Goal: Information Seeking & Learning: Learn about a topic

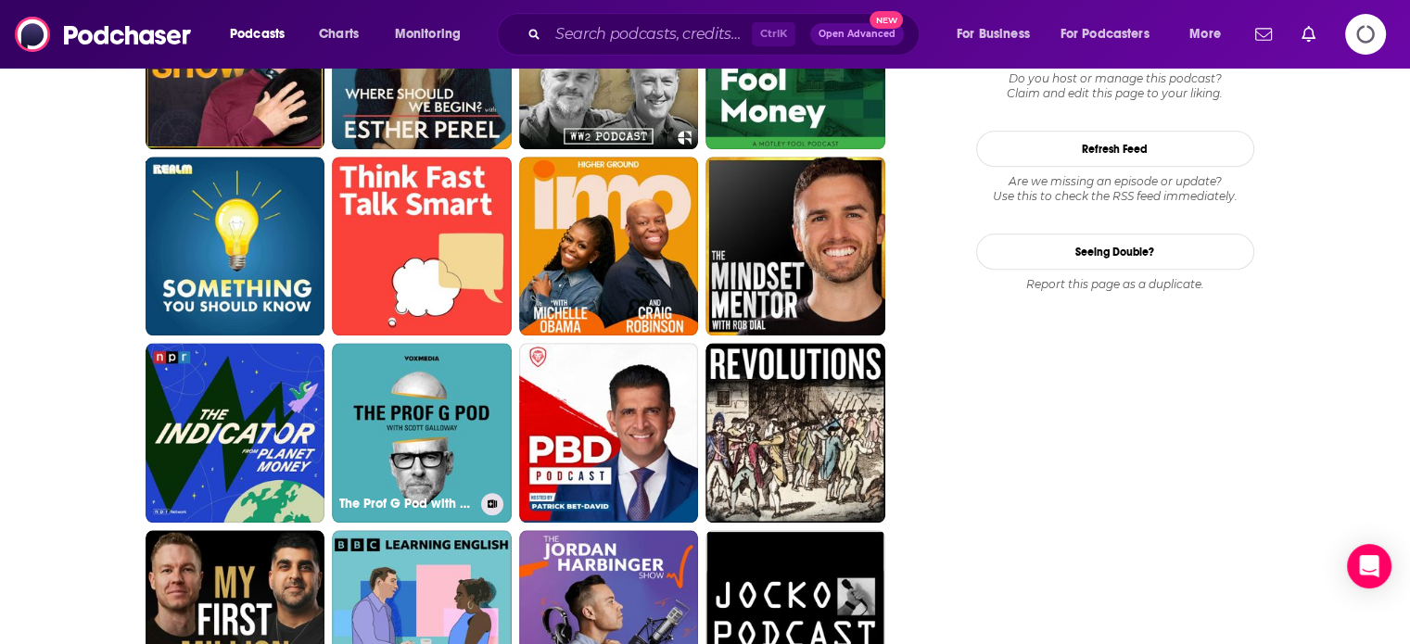
scroll to position [1112, 0]
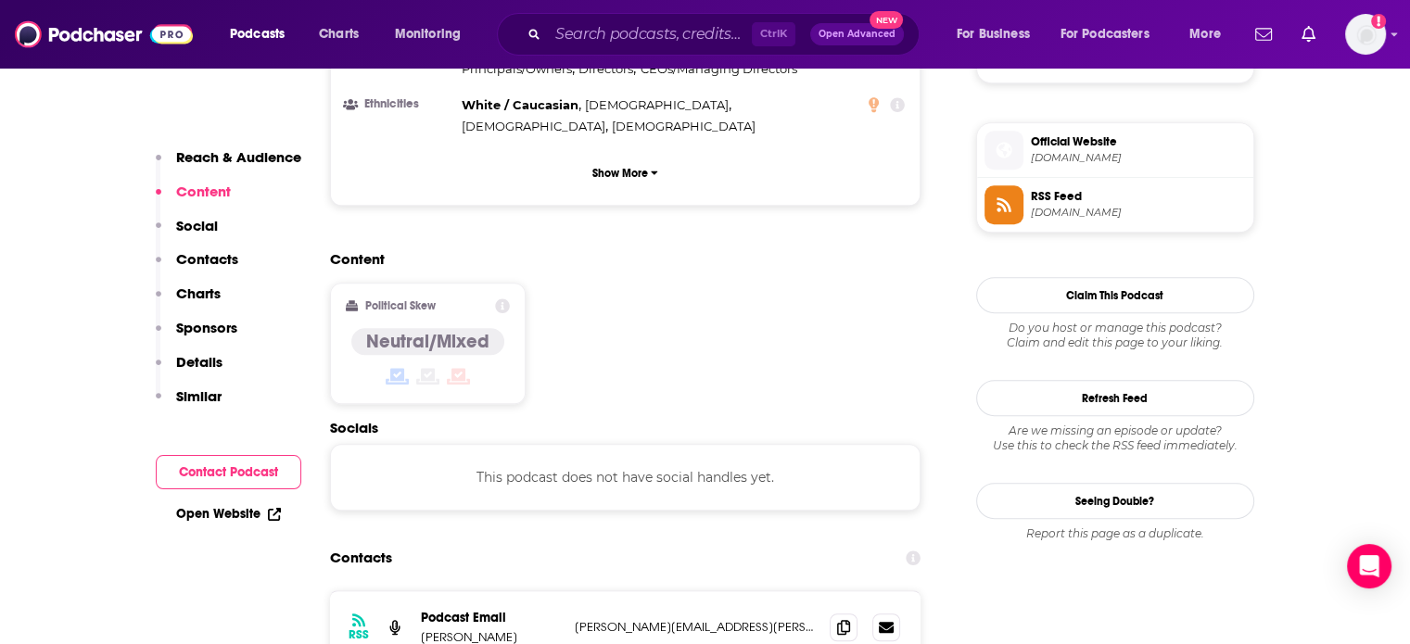
scroll to position [1390, 0]
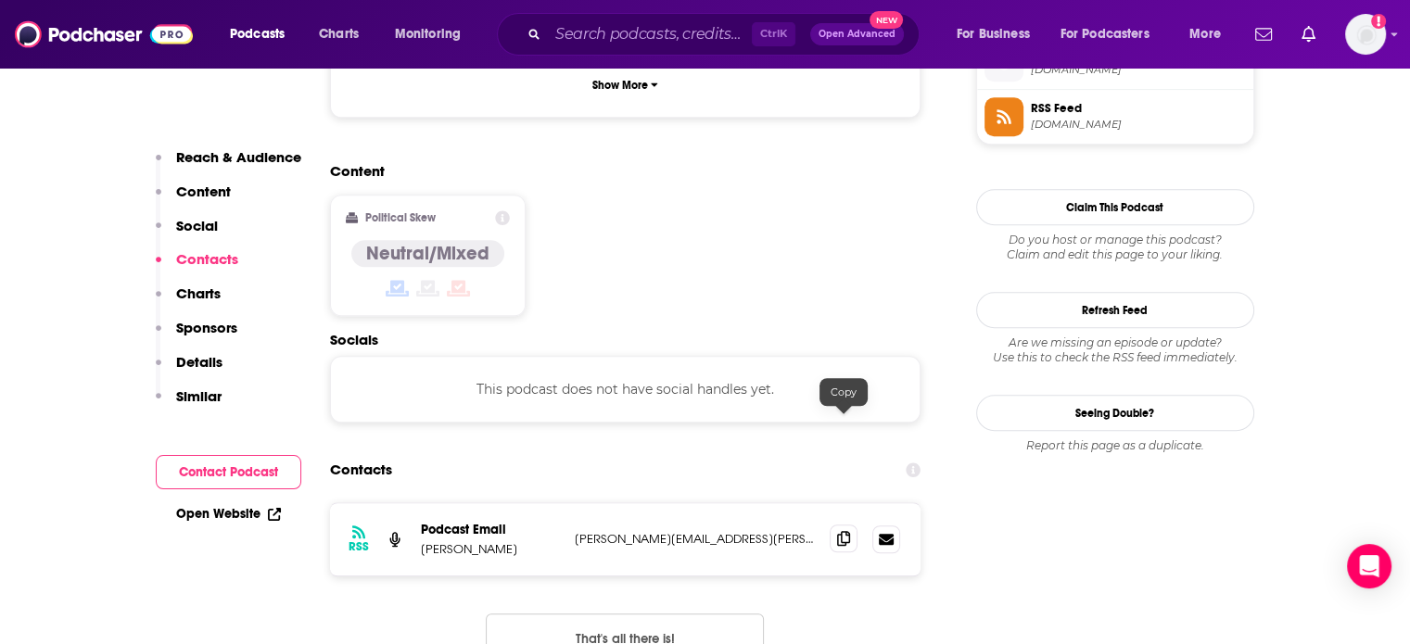
click at [842, 531] on icon at bounding box center [843, 538] width 13 height 15
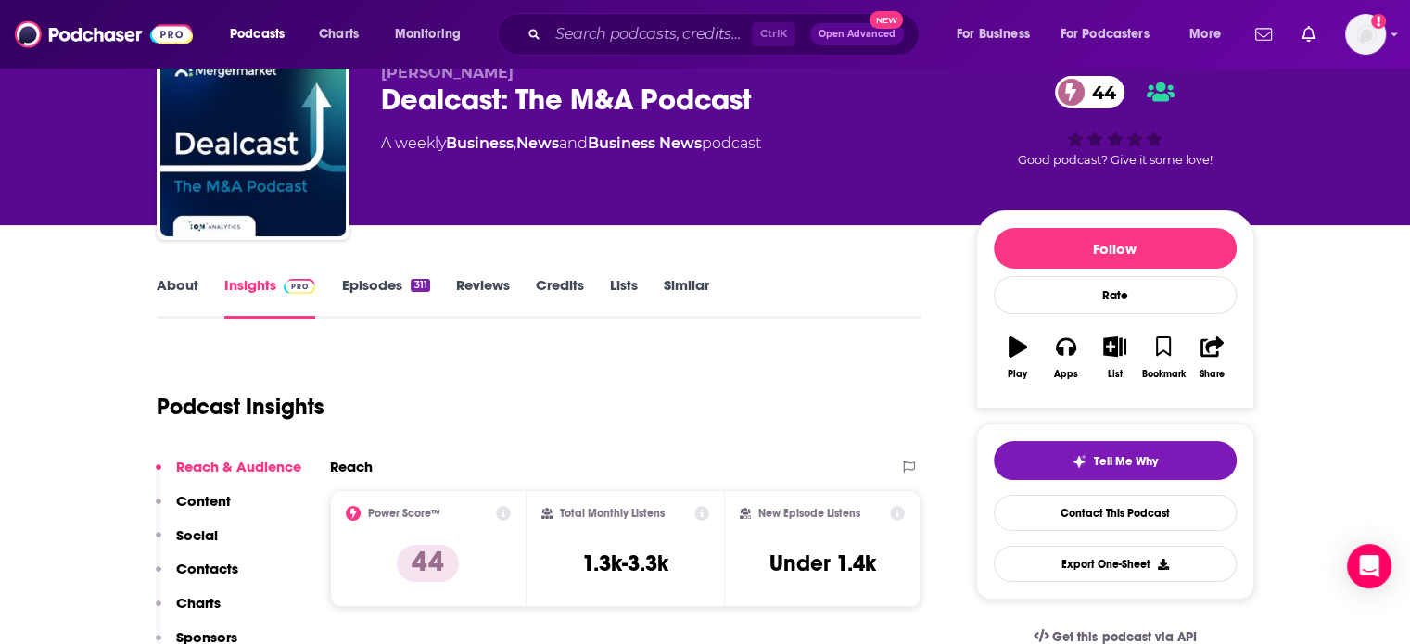
scroll to position [0, 0]
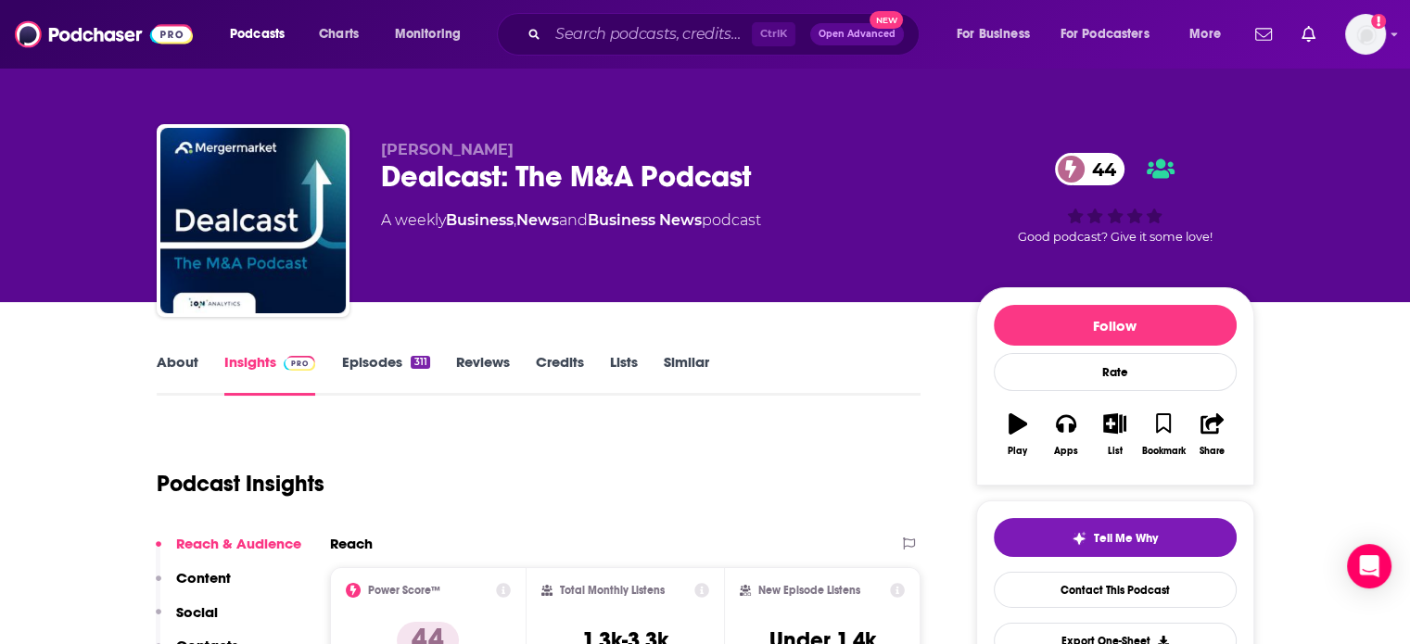
click at [171, 389] on link "About" at bounding box center [178, 374] width 42 height 43
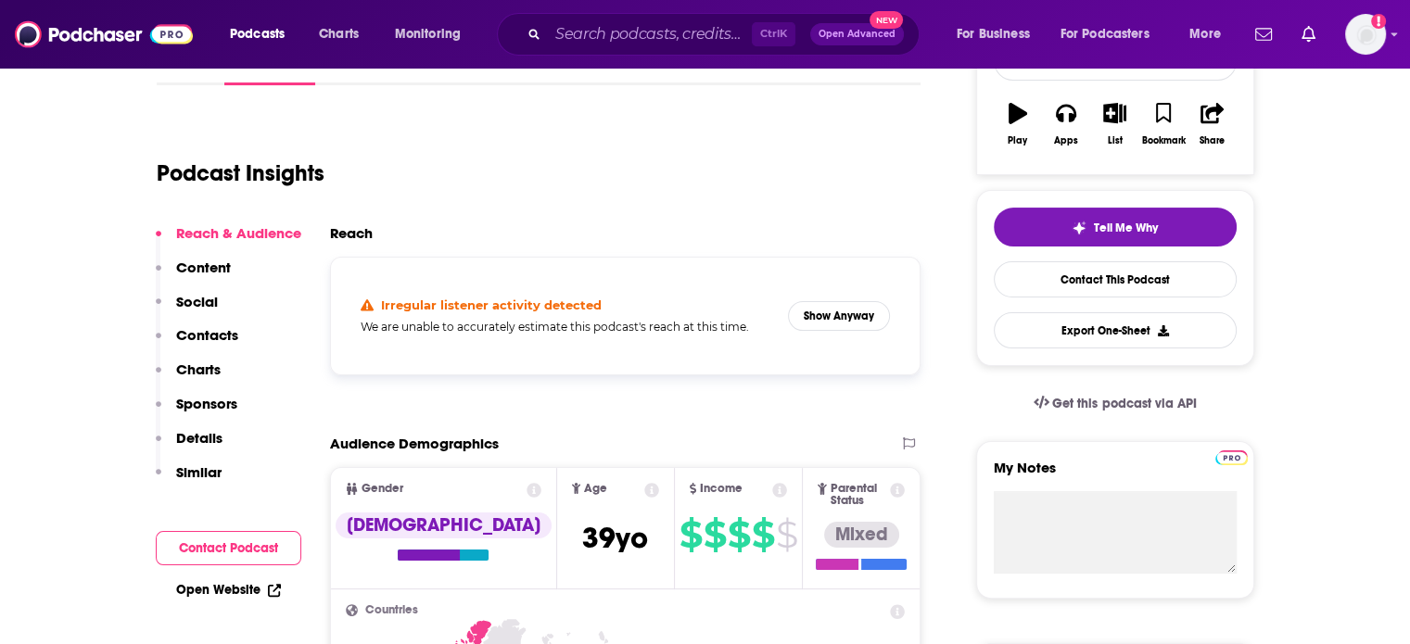
scroll to position [278, 0]
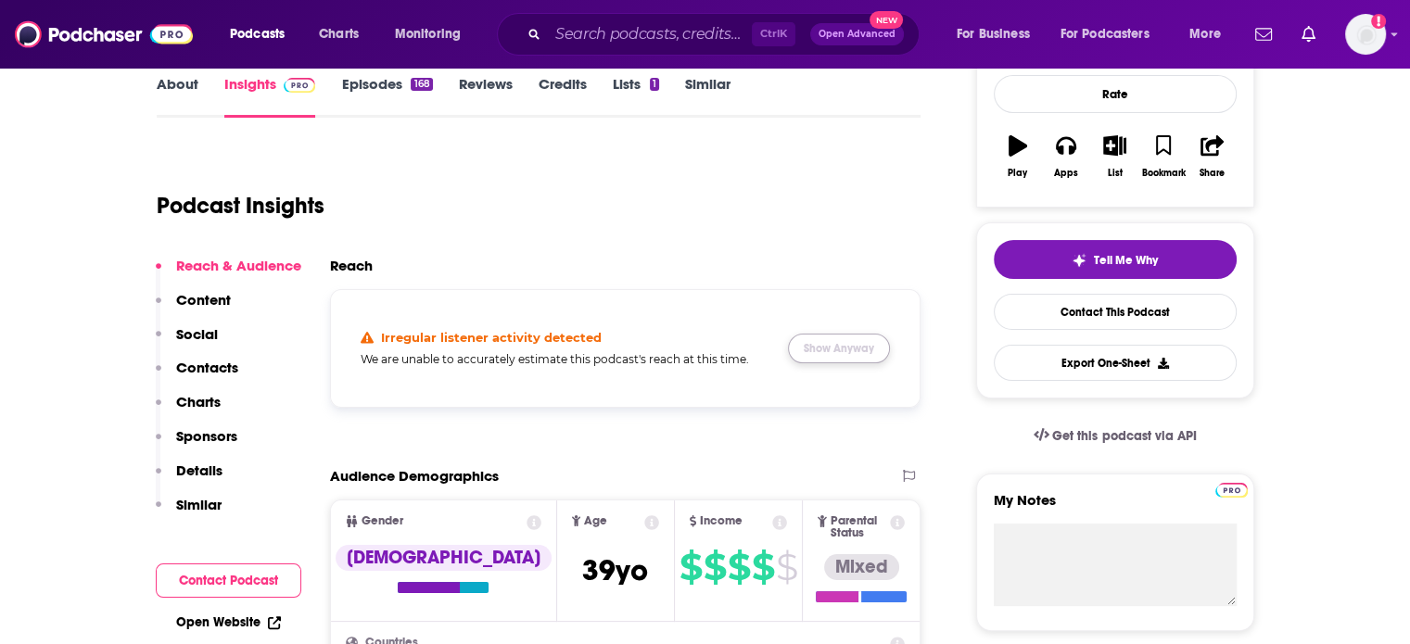
click at [823, 344] on button "Show Anyway" at bounding box center [839, 349] width 102 height 30
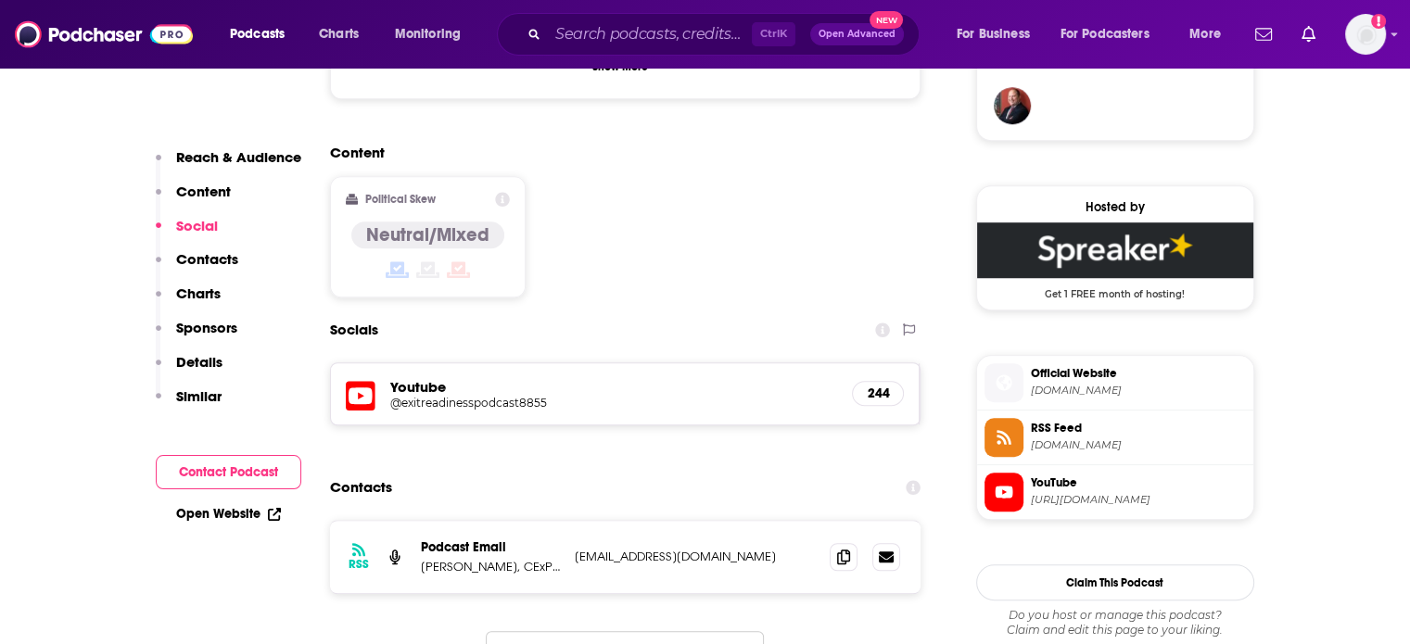
scroll to position [1483, 0]
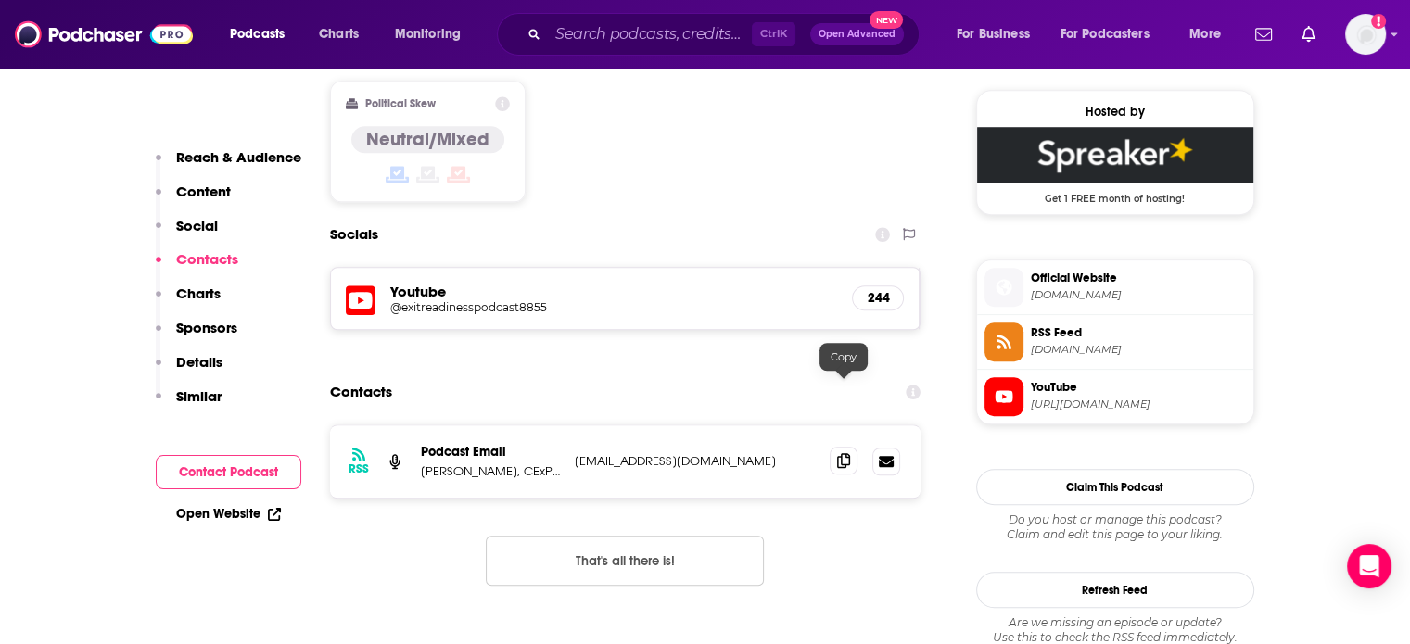
click at [842, 453] on icon at bounding box center [843, 460] width 13 height 15
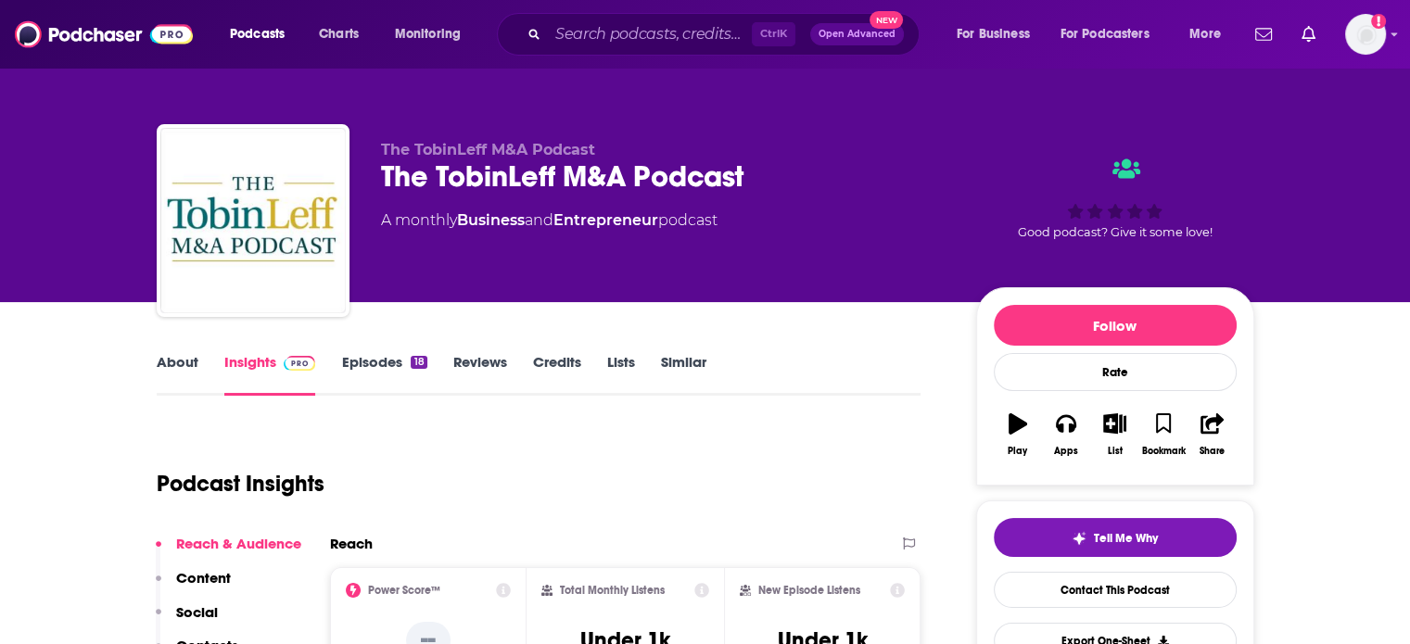
click at [175, 364] on link "About" at bounding box center [178, 374] width 42 height 43
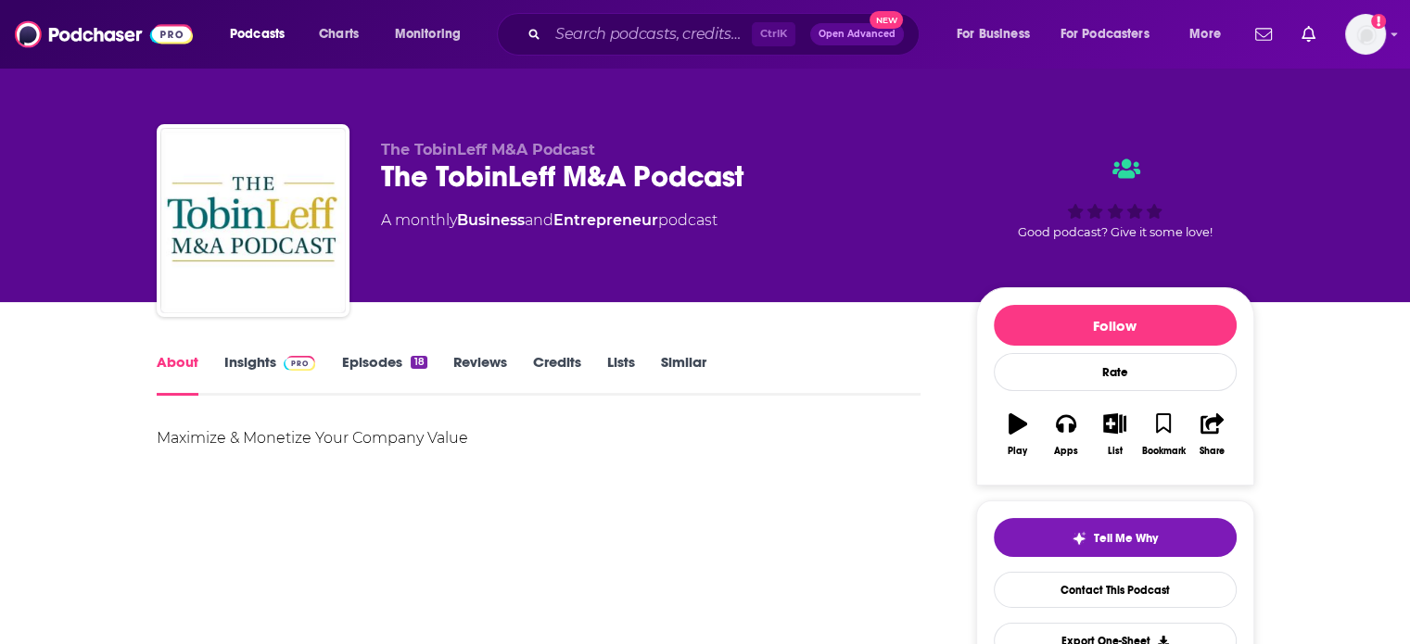
click at [267, 362] on link "Insights" at bounding box center [270, 374] width 92 height 43
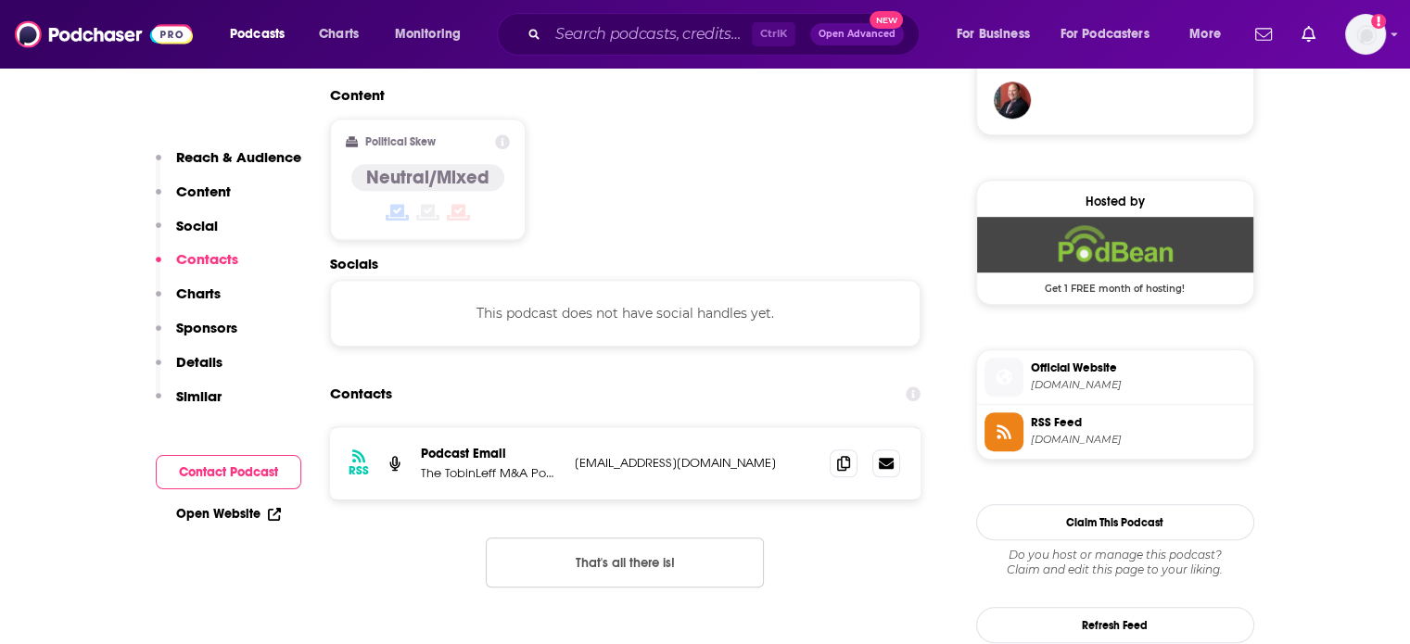
scroll to position [1483, 0]
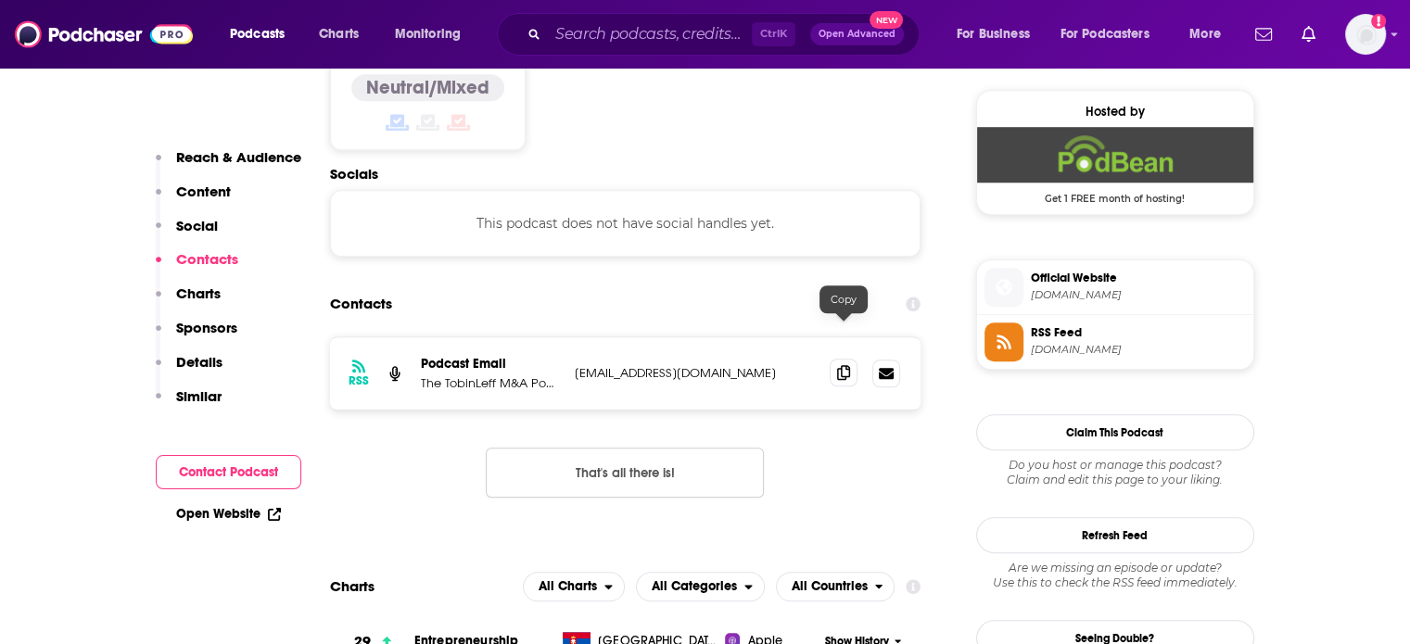
click at [849, 365] on icon at bounding box center [843, 372] width 13 height 15
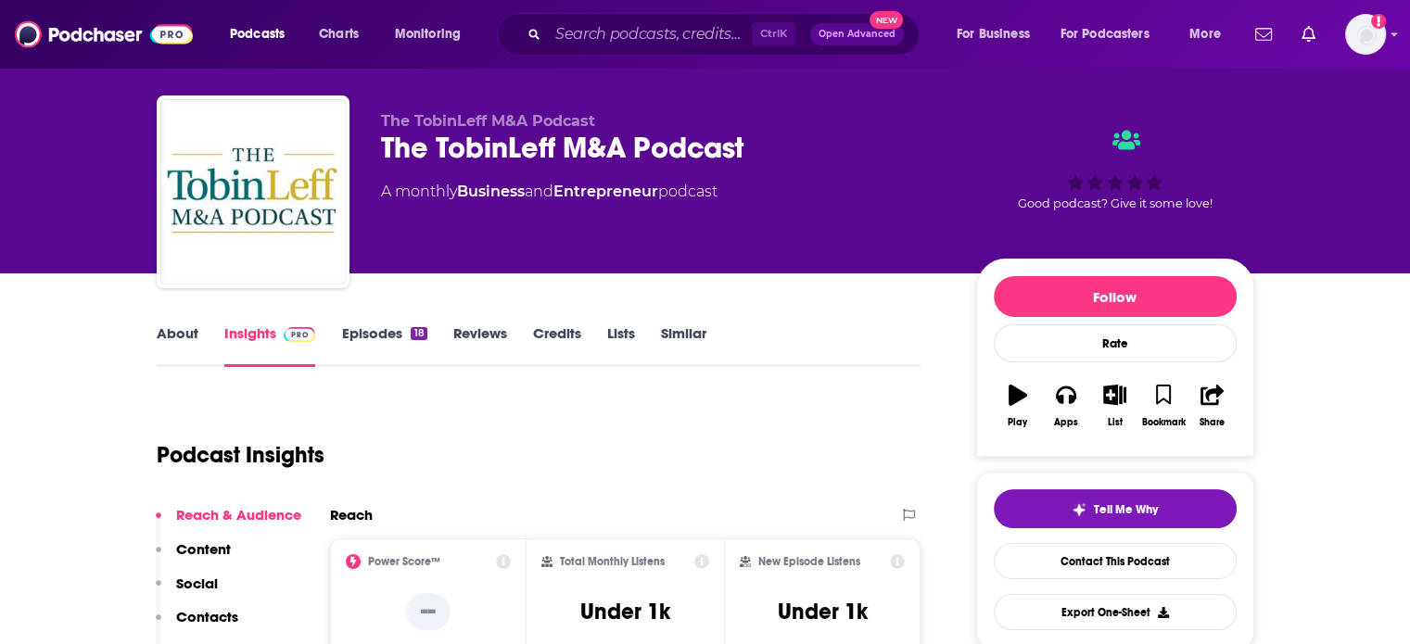
scroll to position [0, 0]
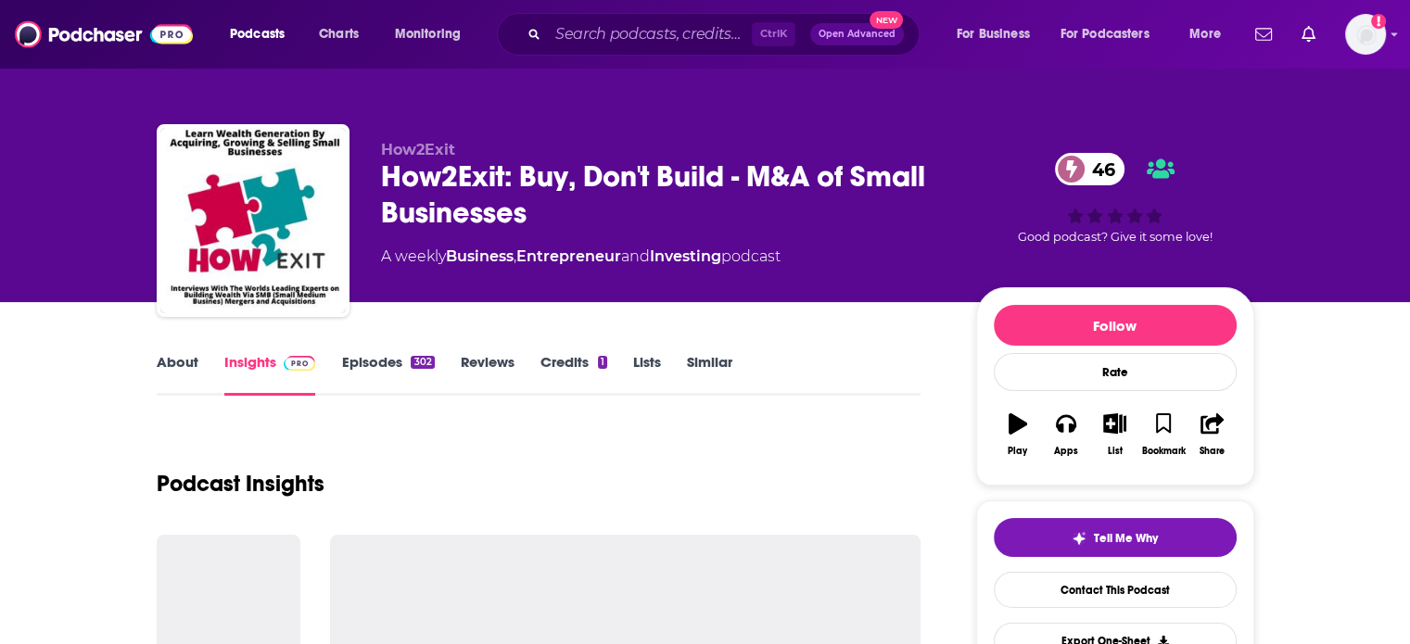
scroll to position [93, 0]
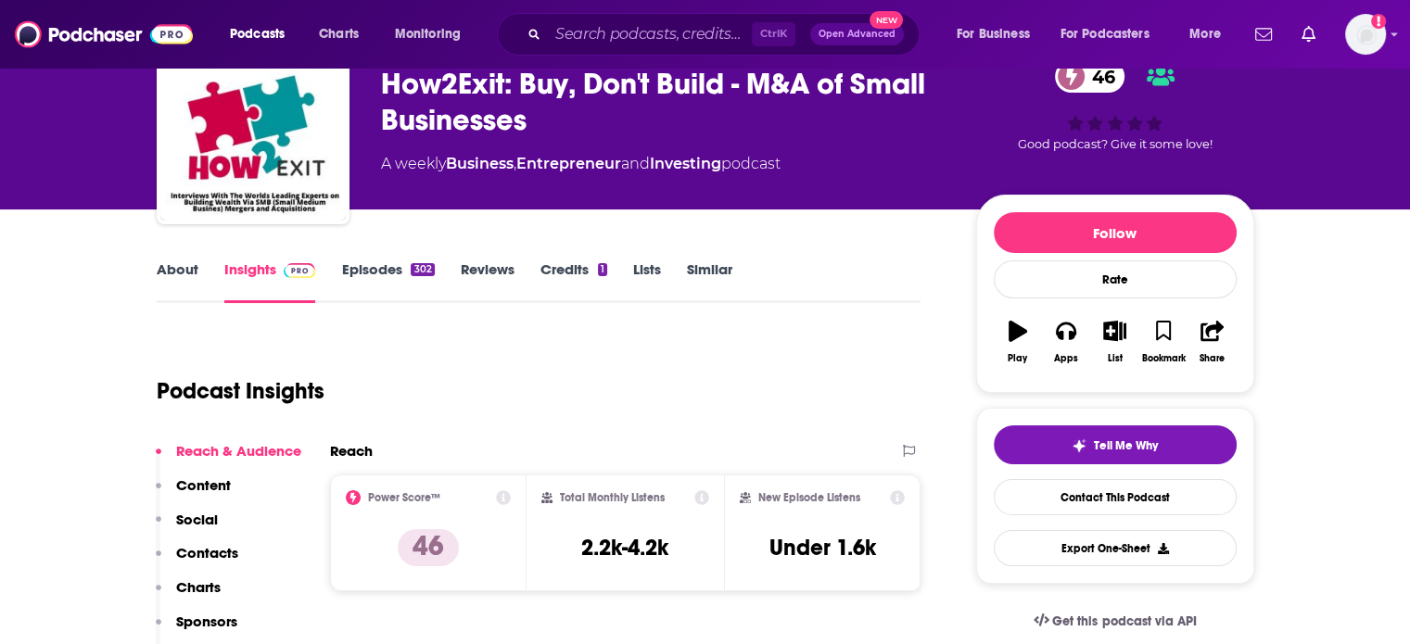
click at [169, 276] on link "About" at bounding box center [178, 281] width 42 height 43
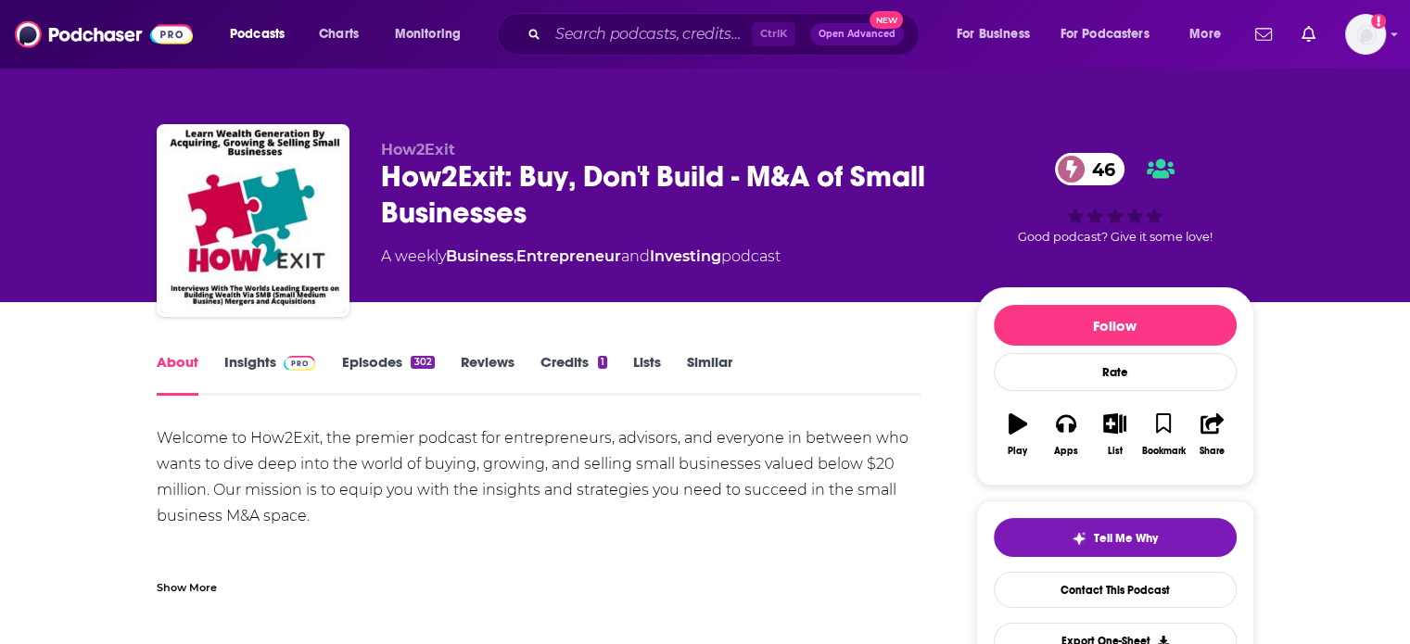
click at [281, 383] on link "Insights" at bounding box center [270, 374] width 92 height 43
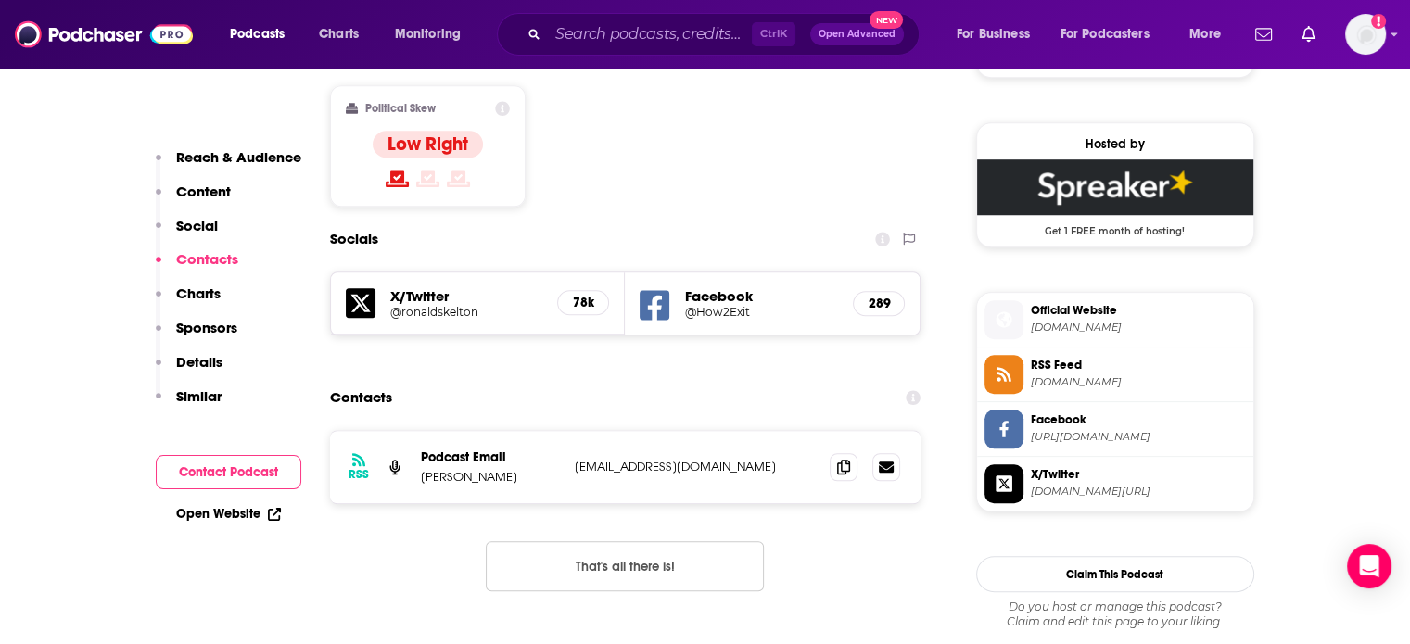
scroll to position [1483, 0]
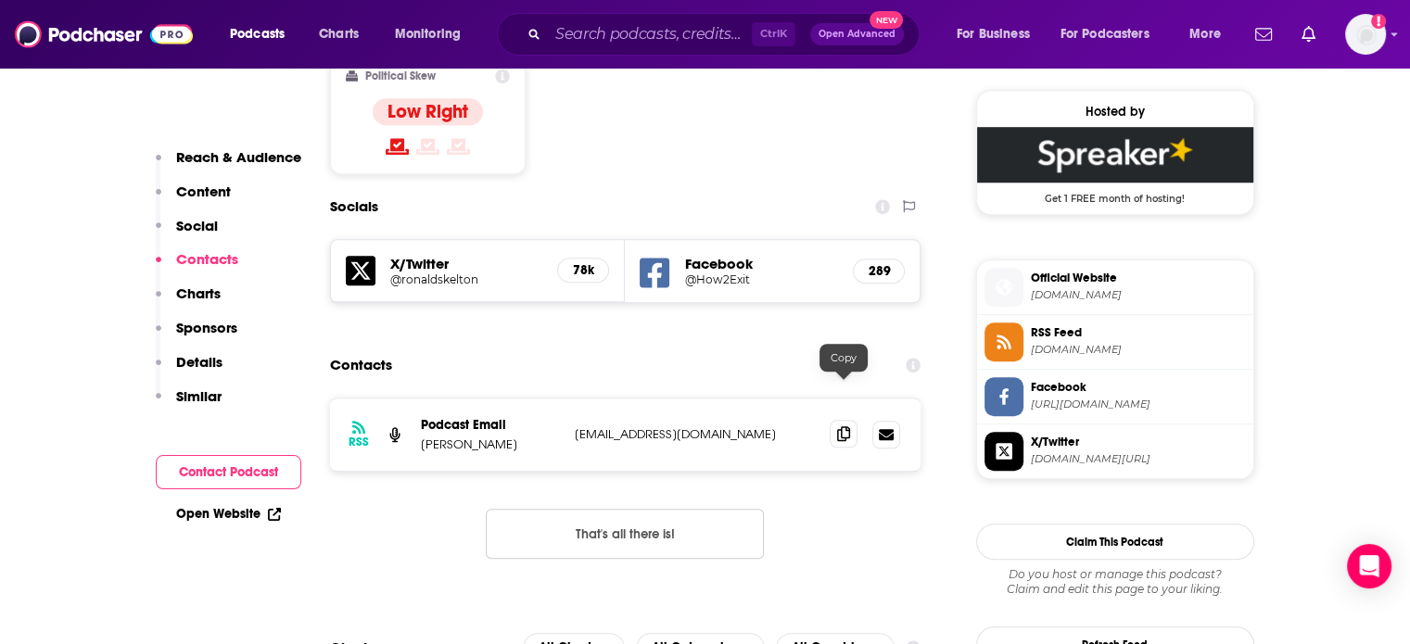
click at [853, 420] on span at bounding box center [844, 434] width 28 height 28
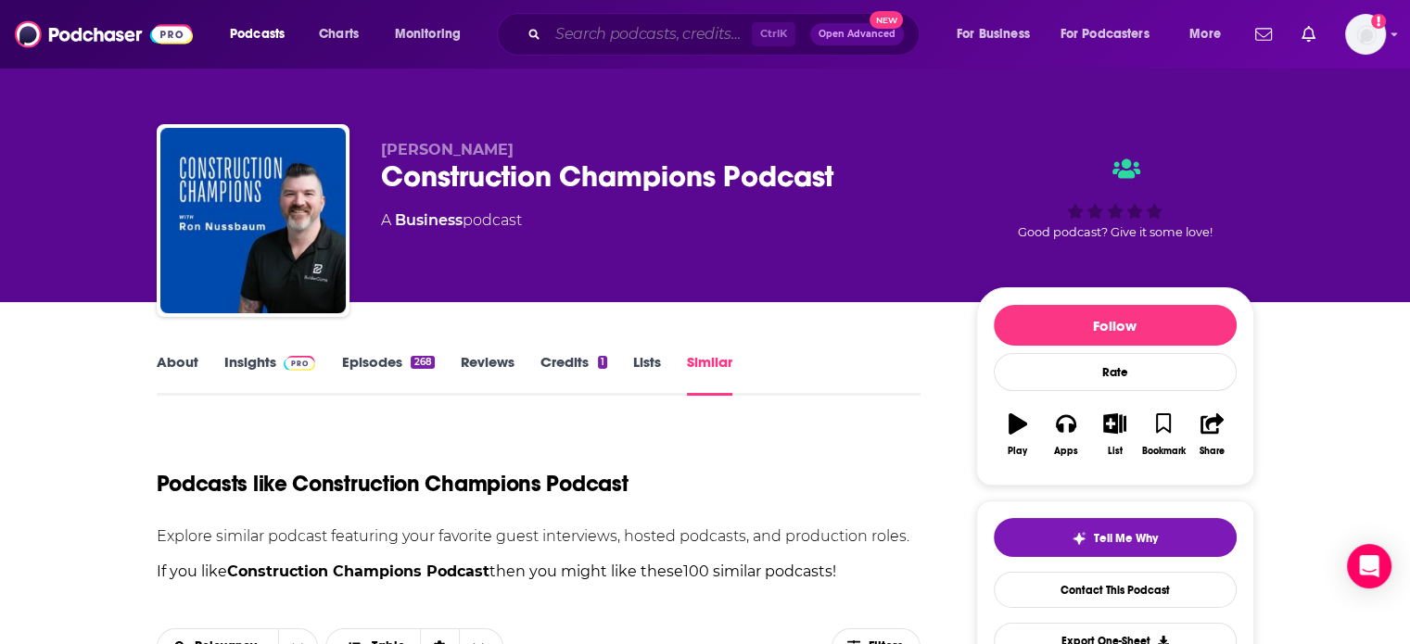
click at [581, 32] on input "Search podcasts, credits, & more..." at bounding box center [650, 34] width 204 height 30
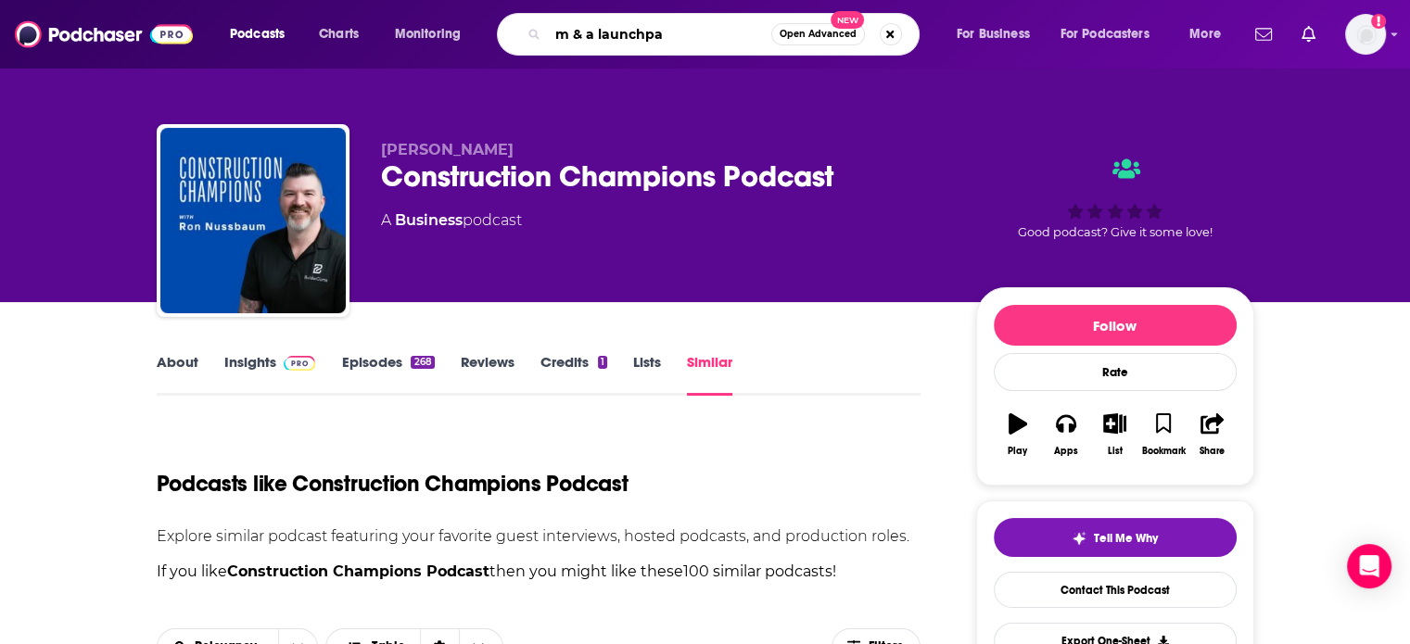
type input "m & a launchpad"
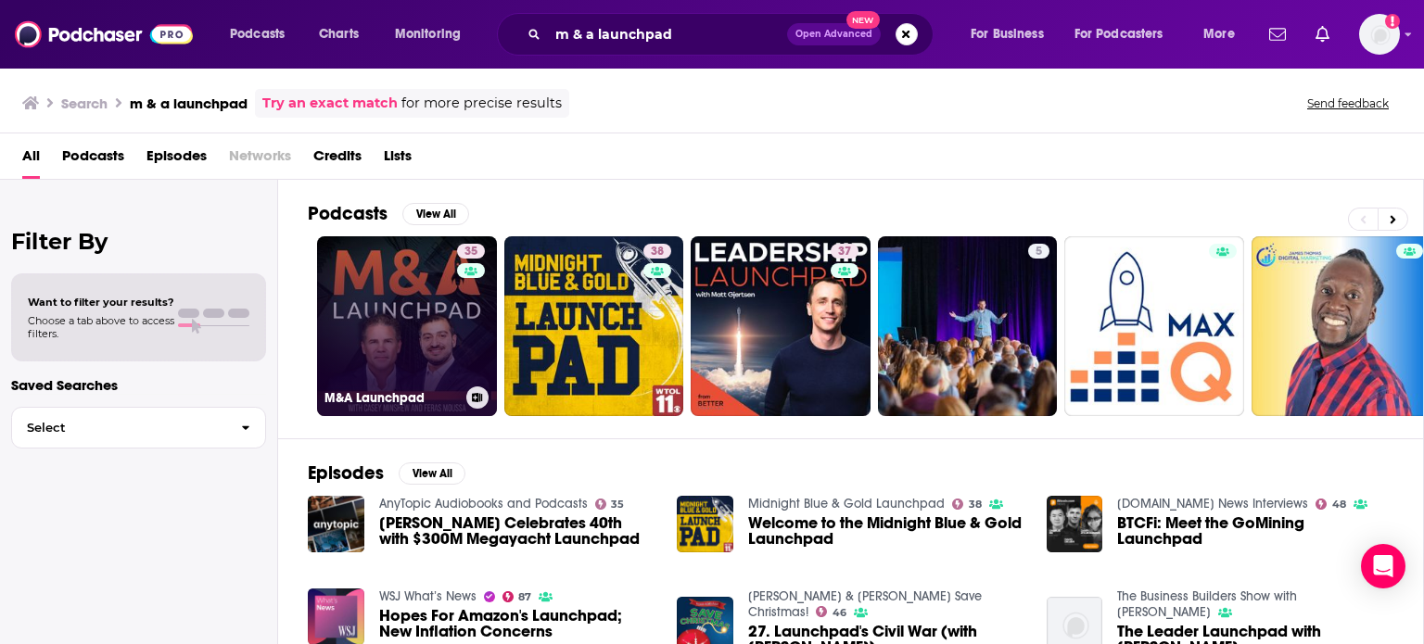
click at [404, 291] on link "35 M&A Launchpad" at bounding box center [407, 326] width 180 height 180
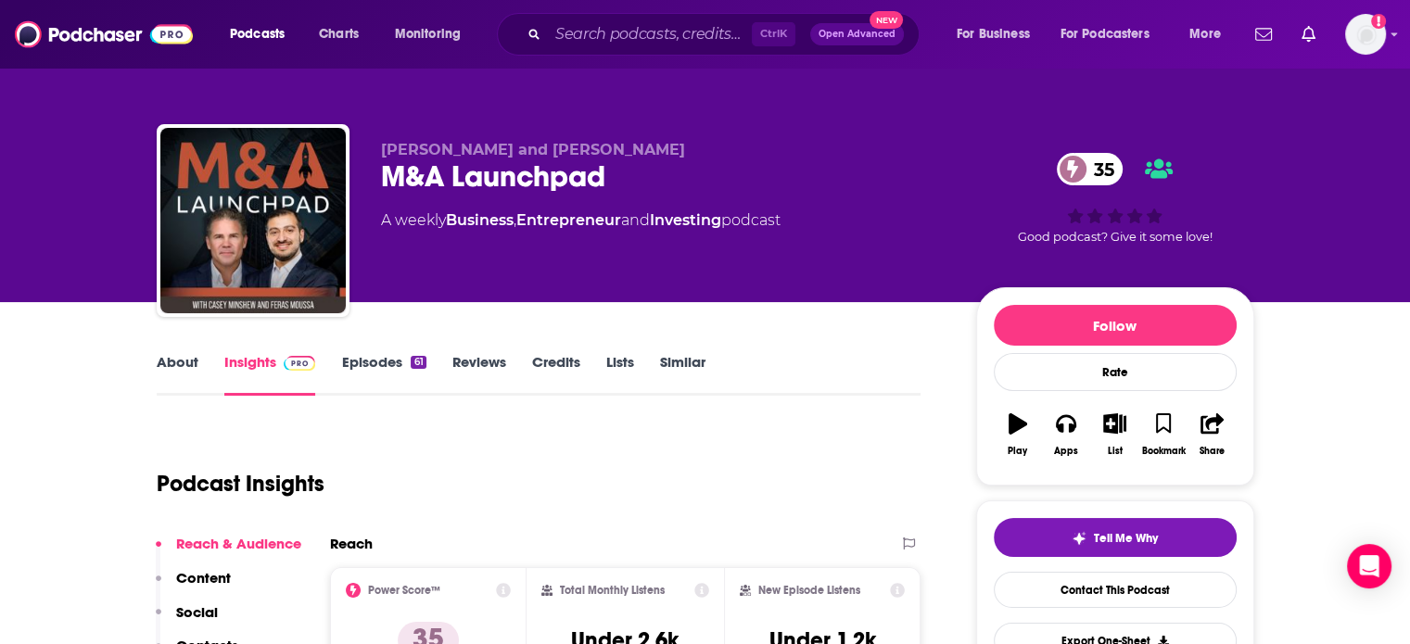
click at [693, 366] on link "Similar" at bounding box center [682, 374] width 45 height 43
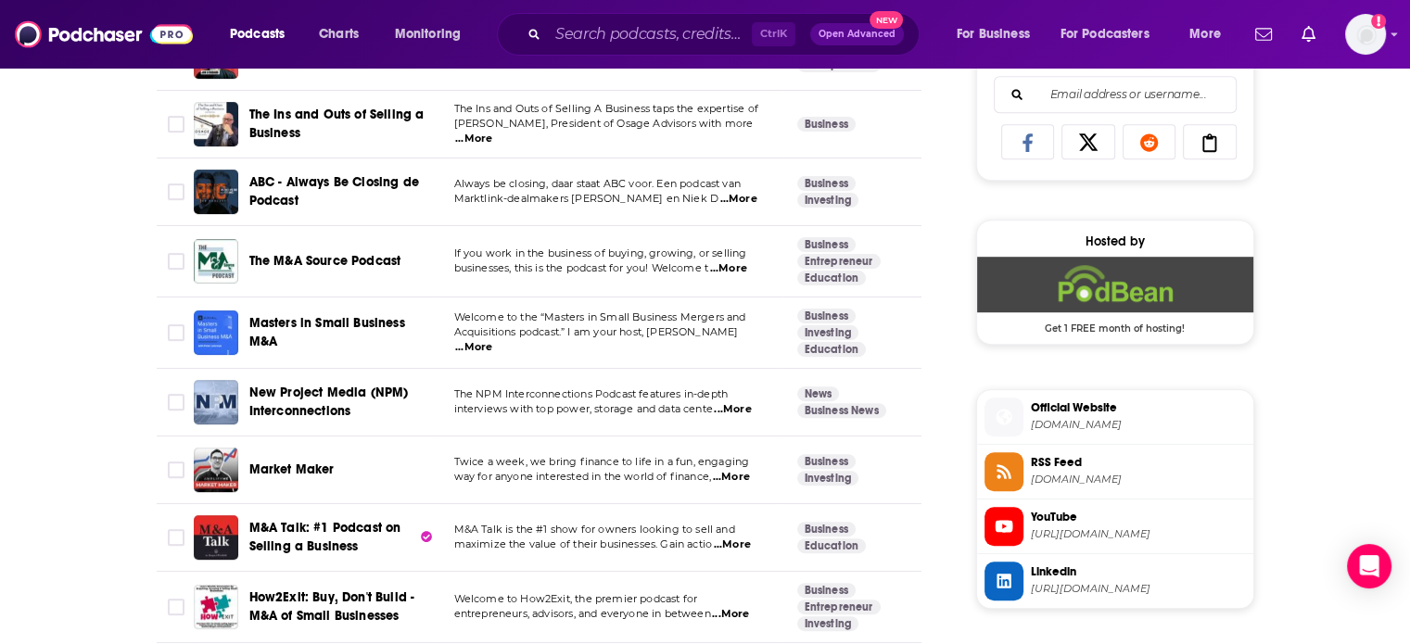
scroll to position [1298, 0]
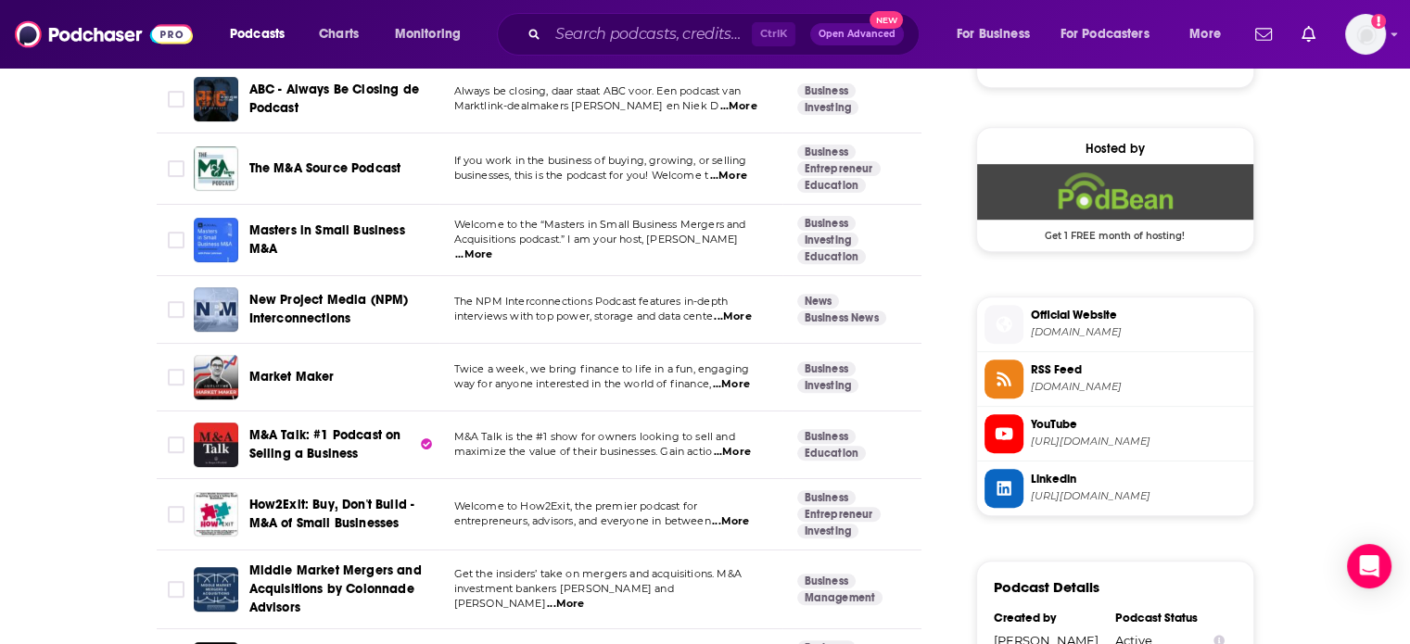
drag, startPoint x: 331, startPoint y: 442, endPoint x: 7, endPoint y: 335, distance: 340.9
click at [7, 335] on div "About Insights Episodes 61 Reviews Credits Lists Similar Podcasts like M&A Laun…" at bounding box center [705, 104] width 1410 height 2200
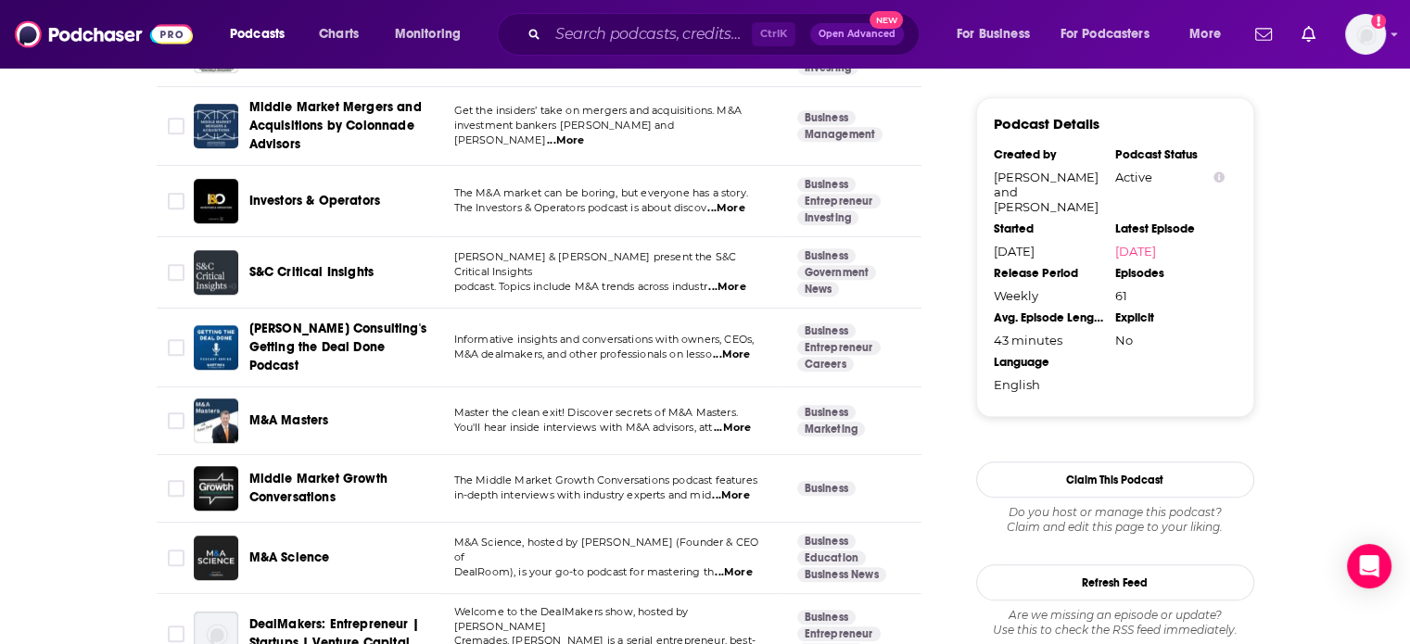
scroll to position [1841, 0]
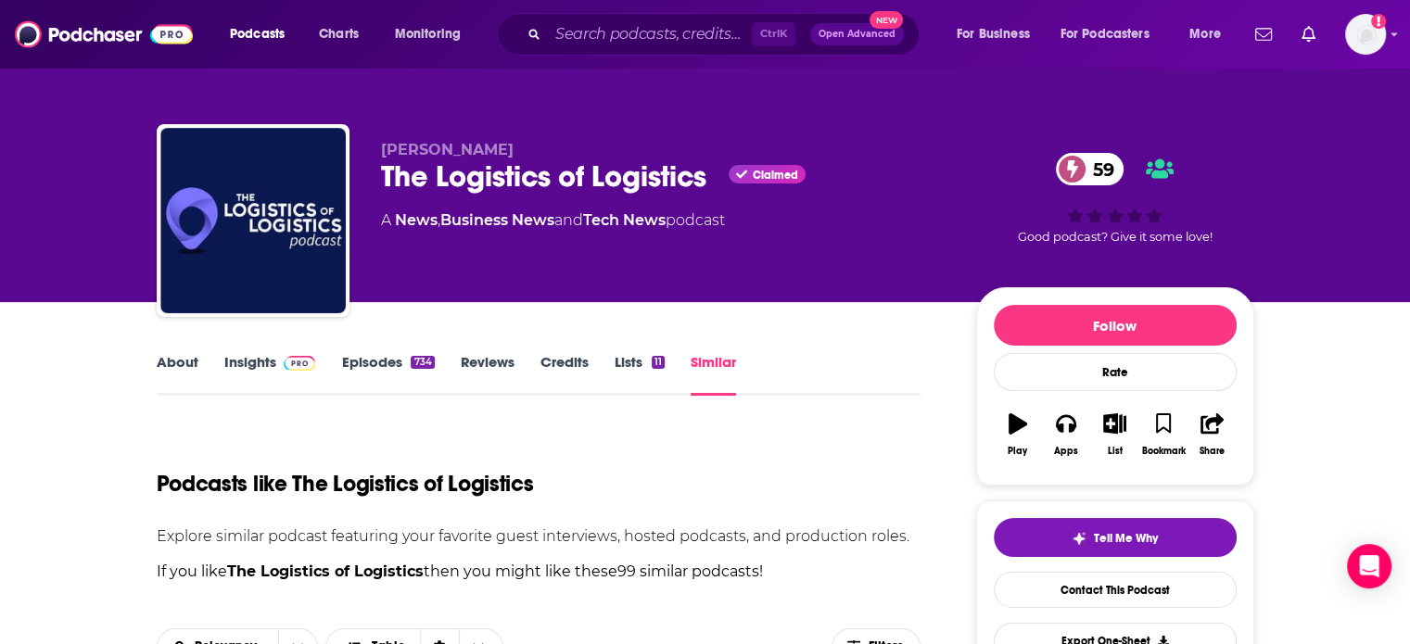
scroll to position [556, 0]
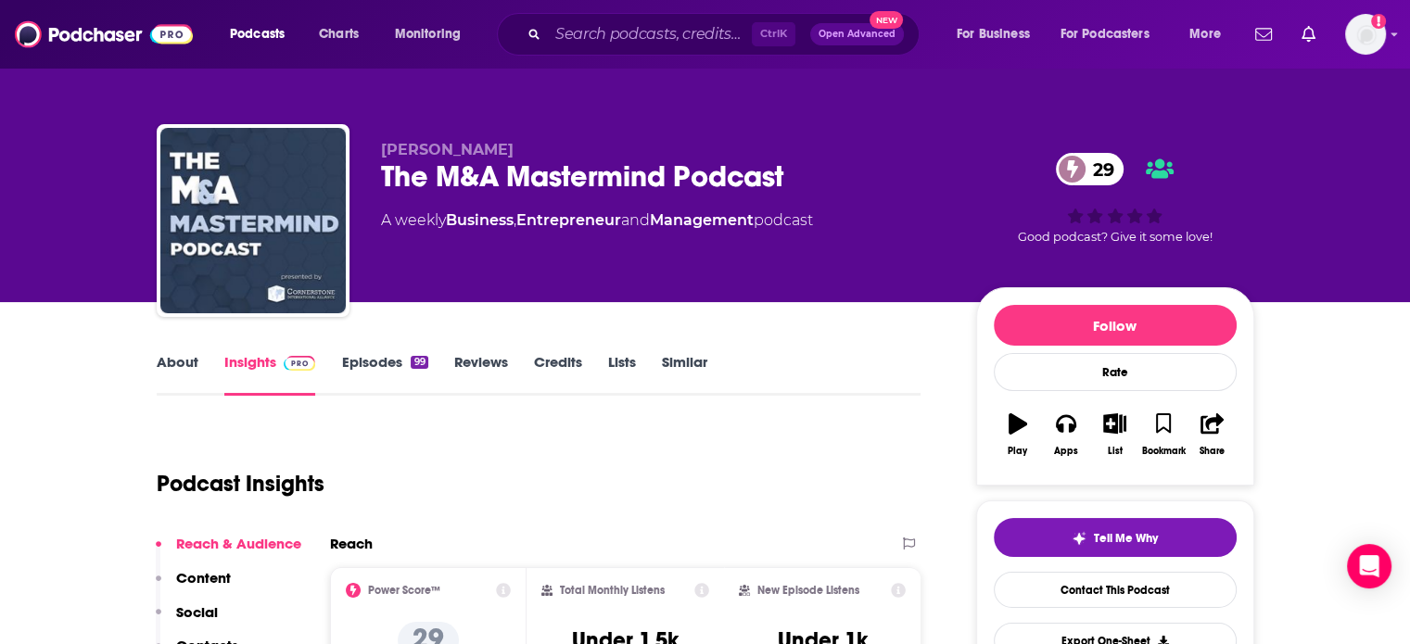
click at [174, 362] on link "About" at bounding box center [178, 374] width 42 height 43
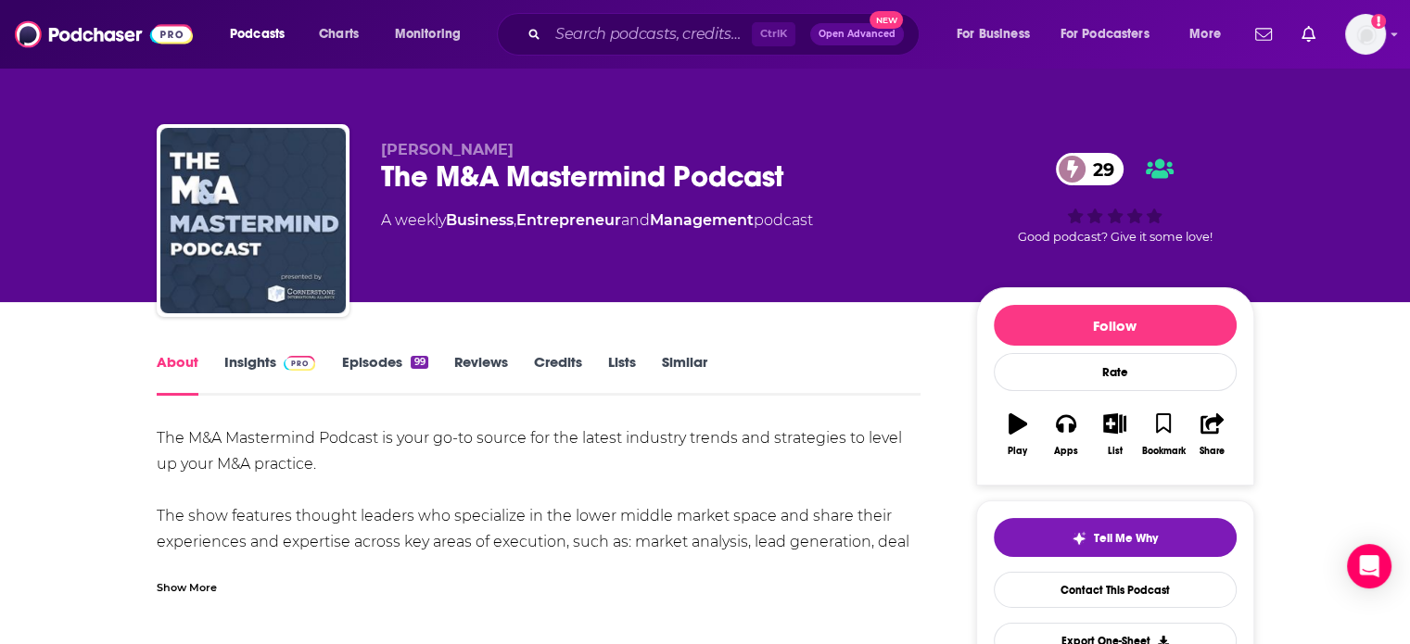
click at [267, 363] on link "Insights" at bounding box center [270, 374] width 92 height 43
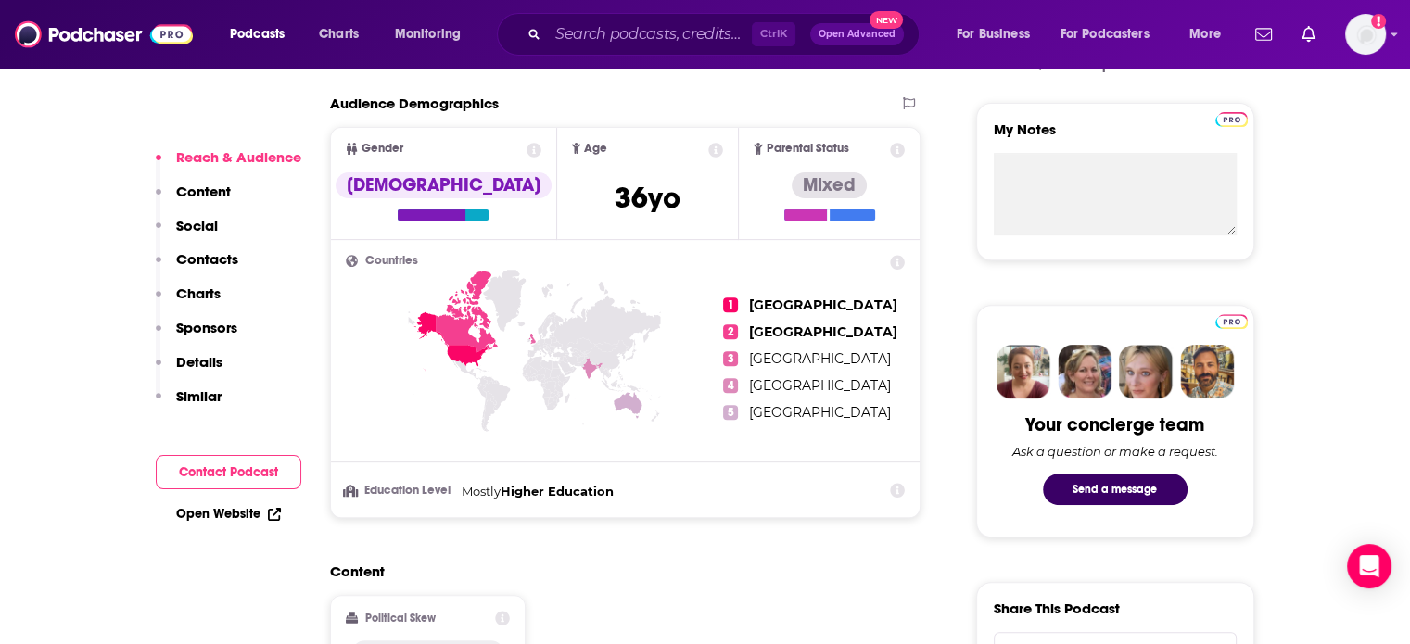
scroll to position [1205, 0]
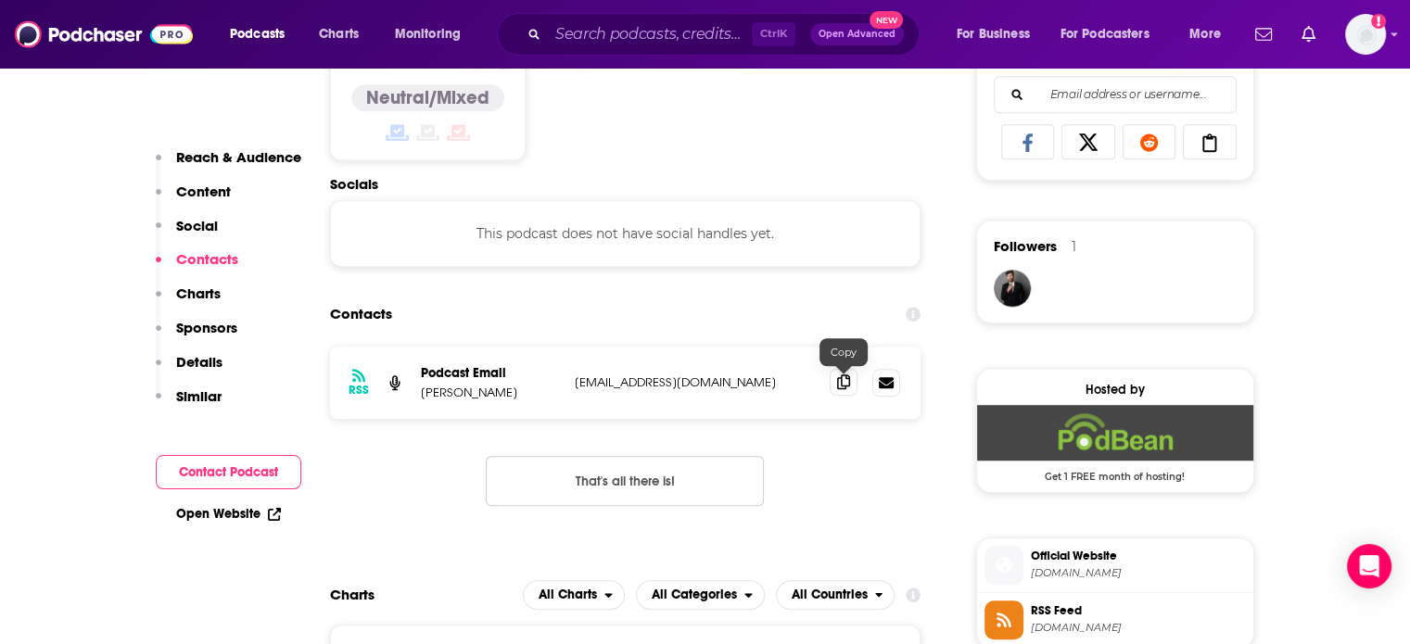
click at [846, 389] on icon at bounding box center [843, 381] width 13 height 15
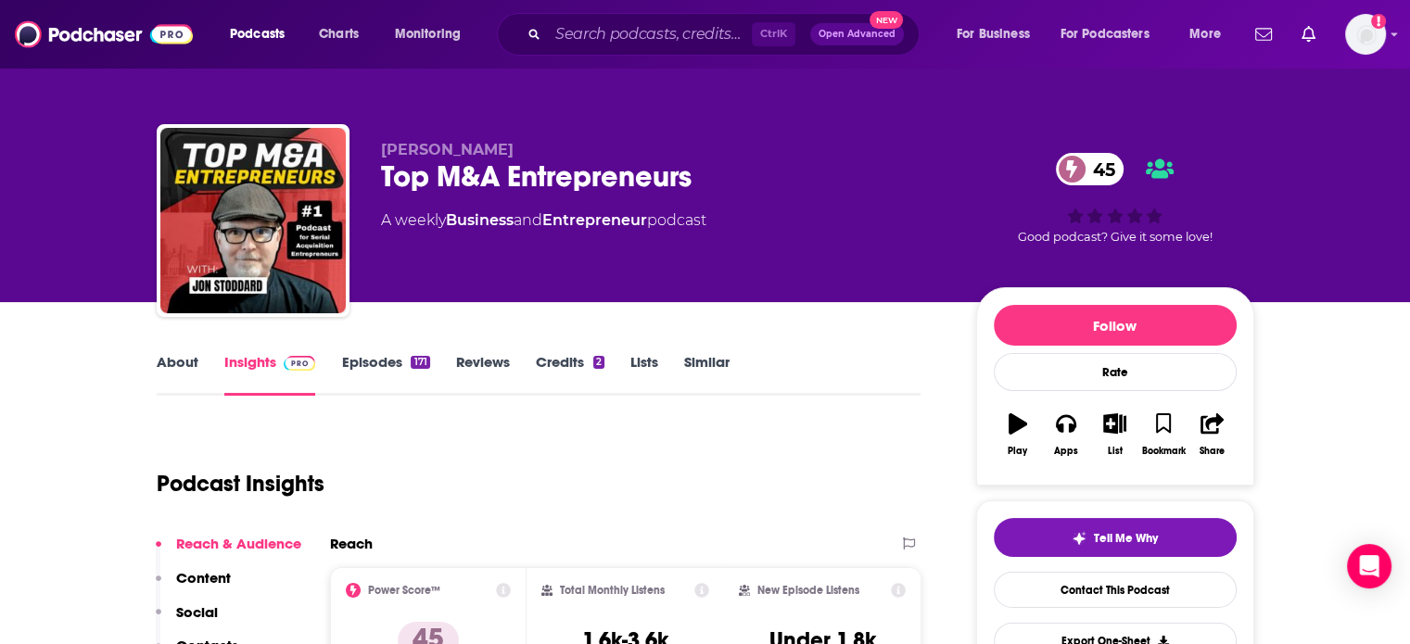
click at [184, 378] on link "About" at bounding box center [178, 374] width 42 height 43
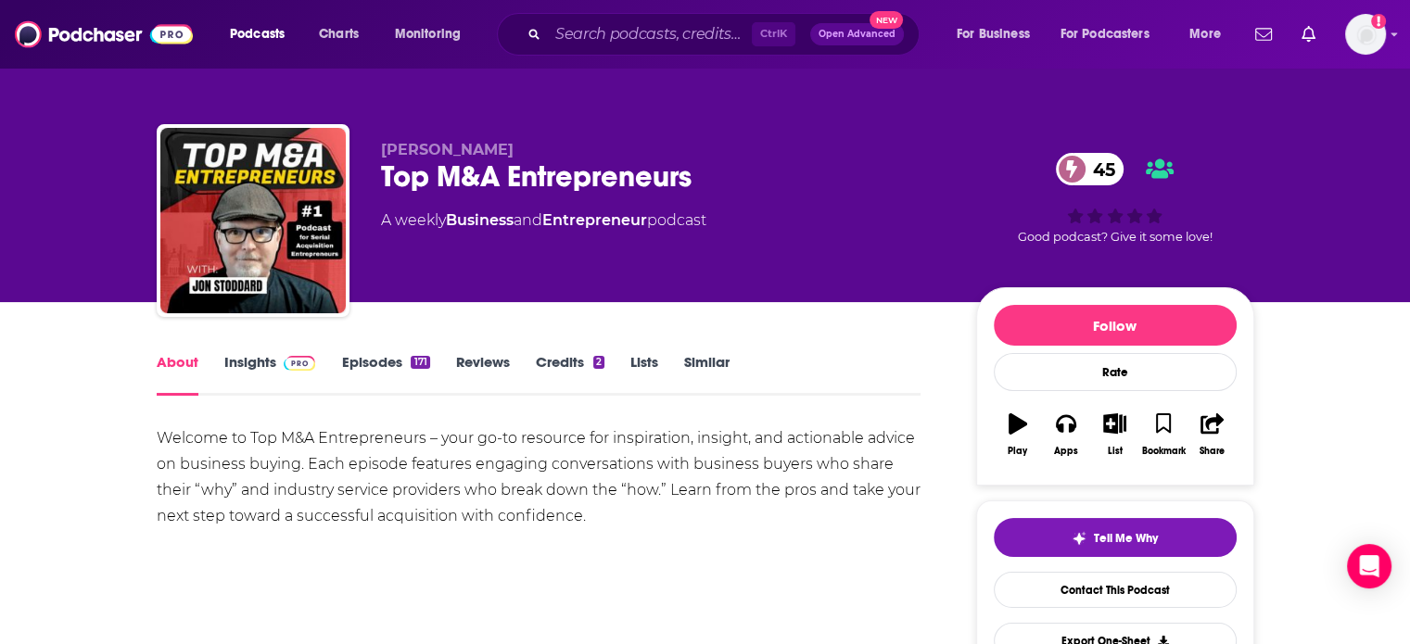
click at [295, 362] on img at bounding box center [300, 363] width 32 height 15
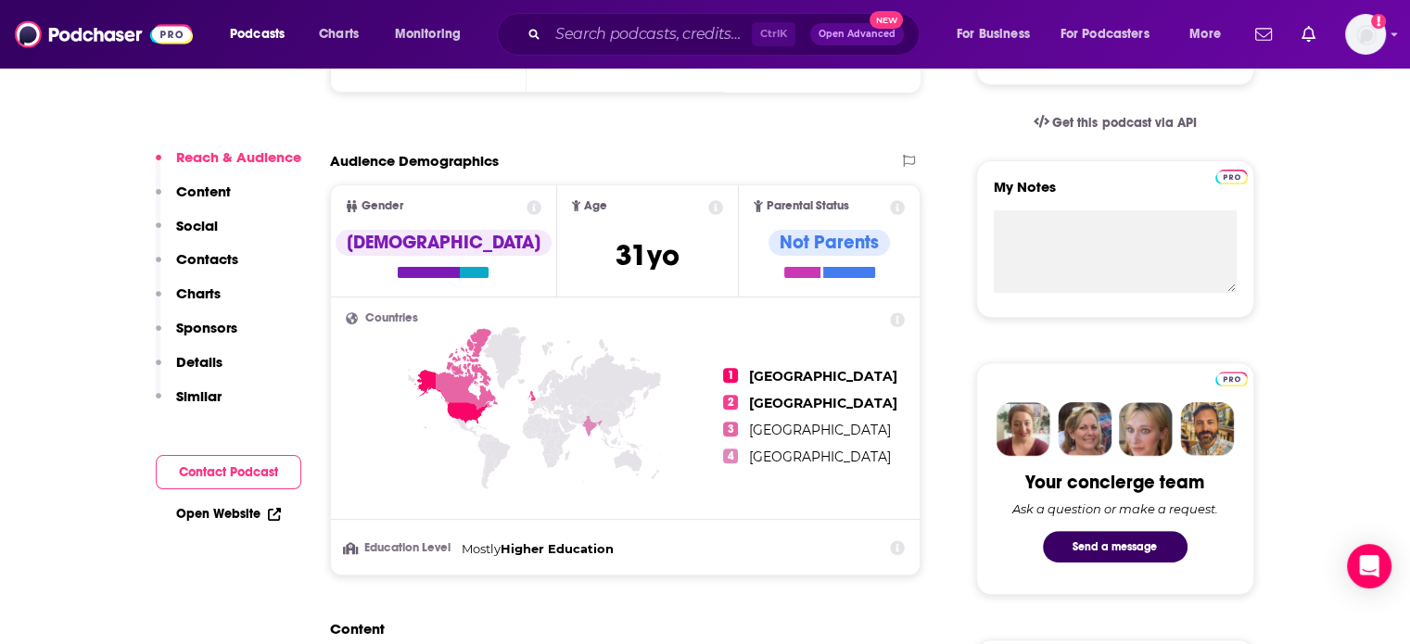
scroll to position [1148, 0]
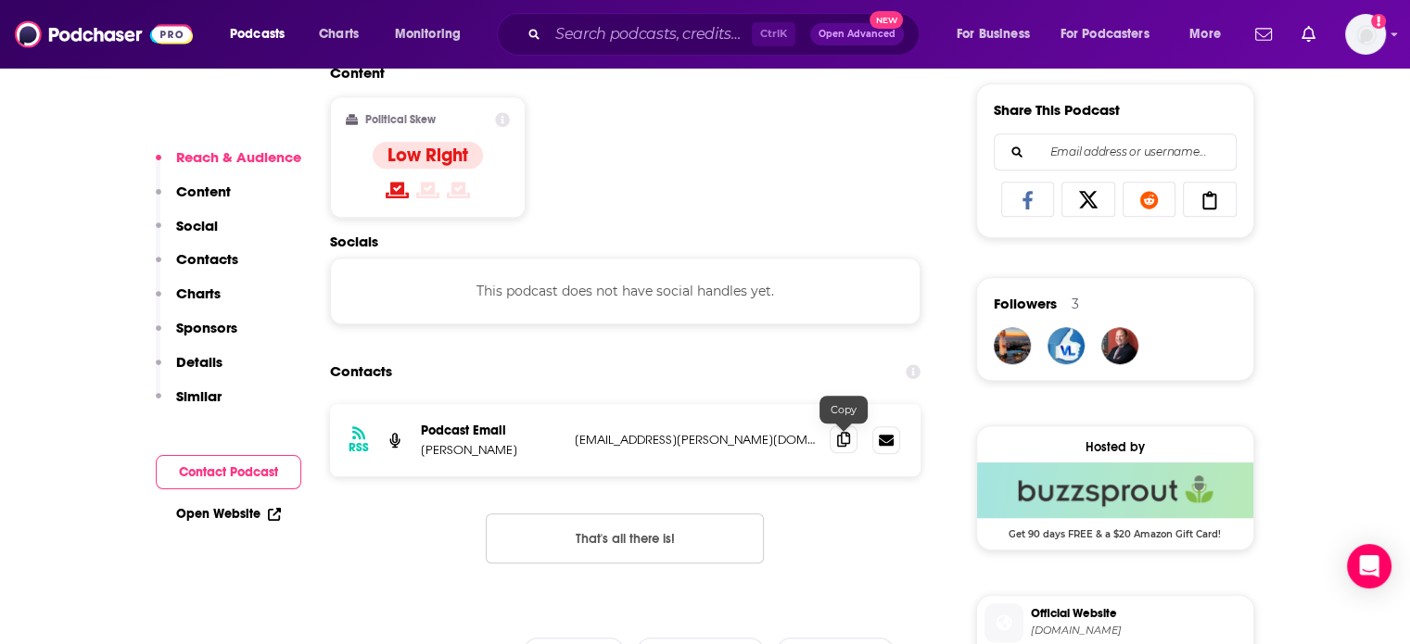
click at [842, 445] on icon at bounding box center [843, 439] width 13 height 15
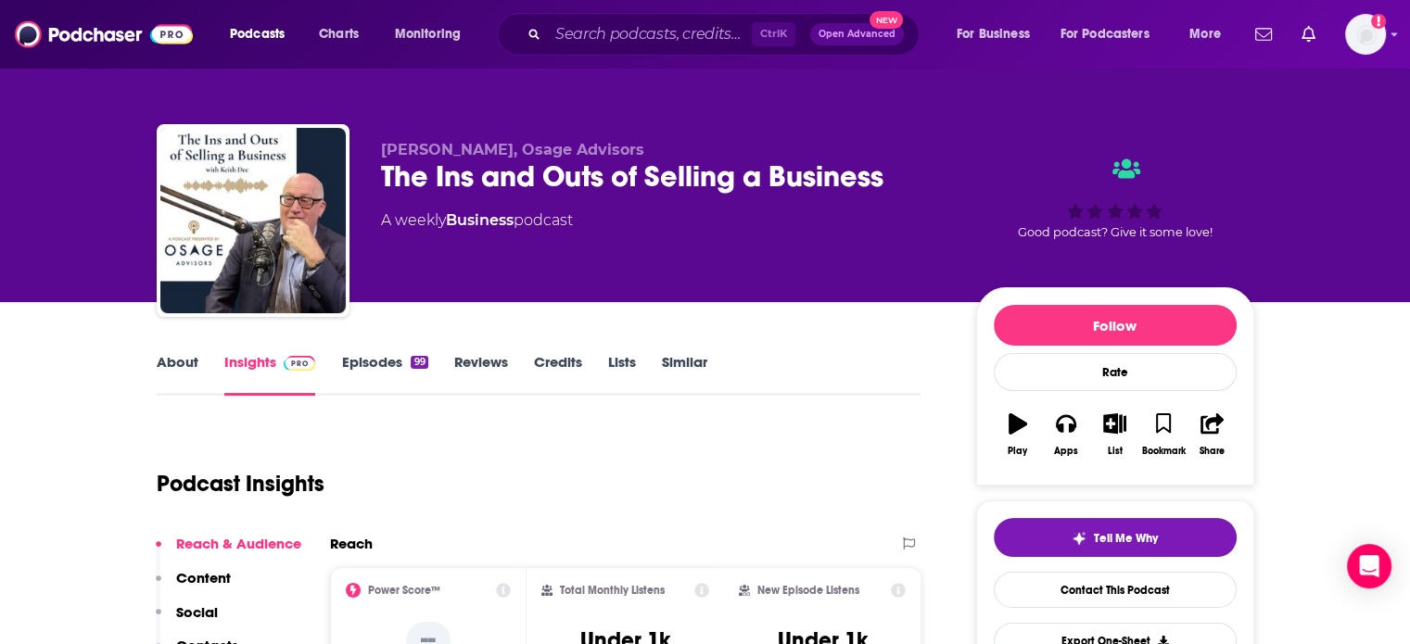
click at [171, 378] on link "About" at bounding box center [178, 374] width 42 height 43
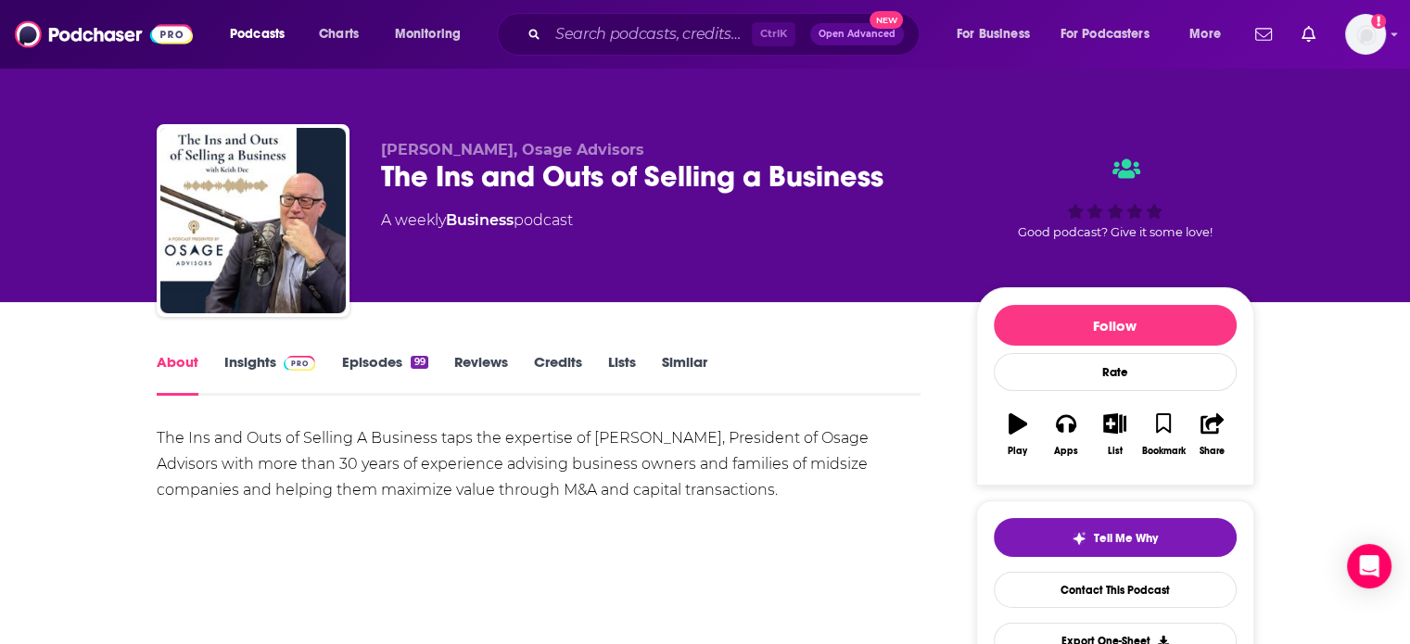
click at [284, 364] on img at bounding box center [300, 363] width 32 height 15
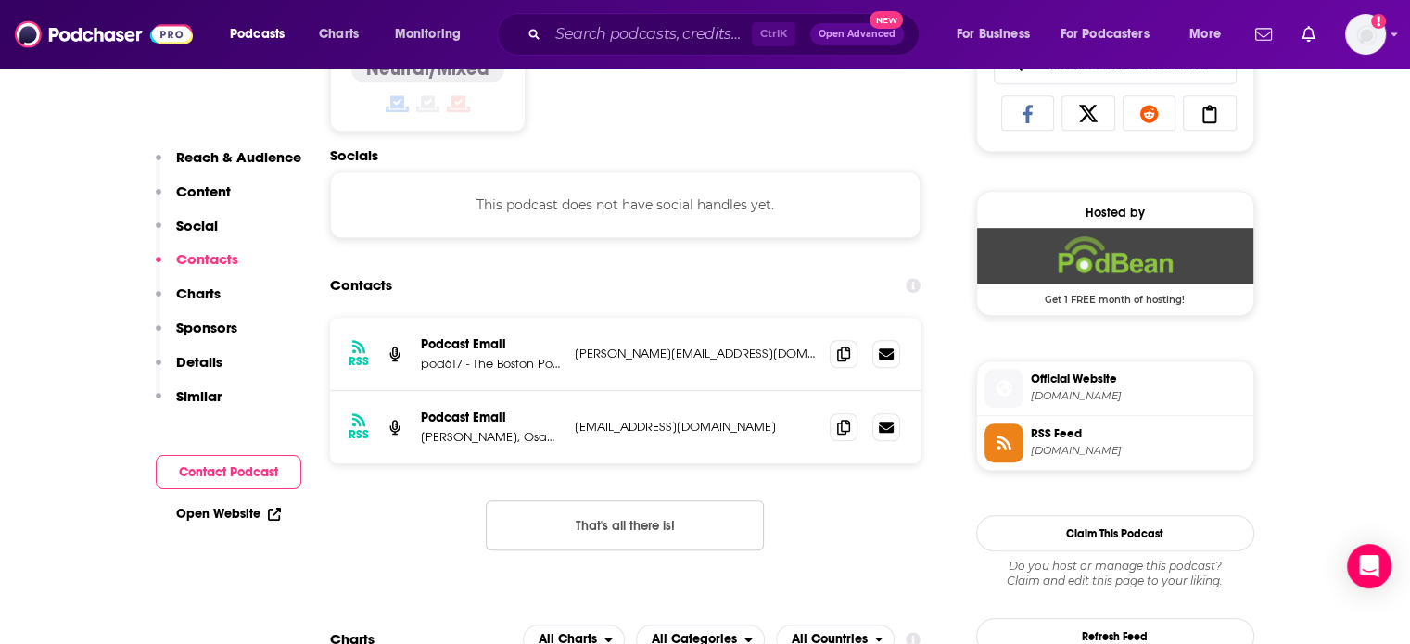
scroll to position [1390, 0]
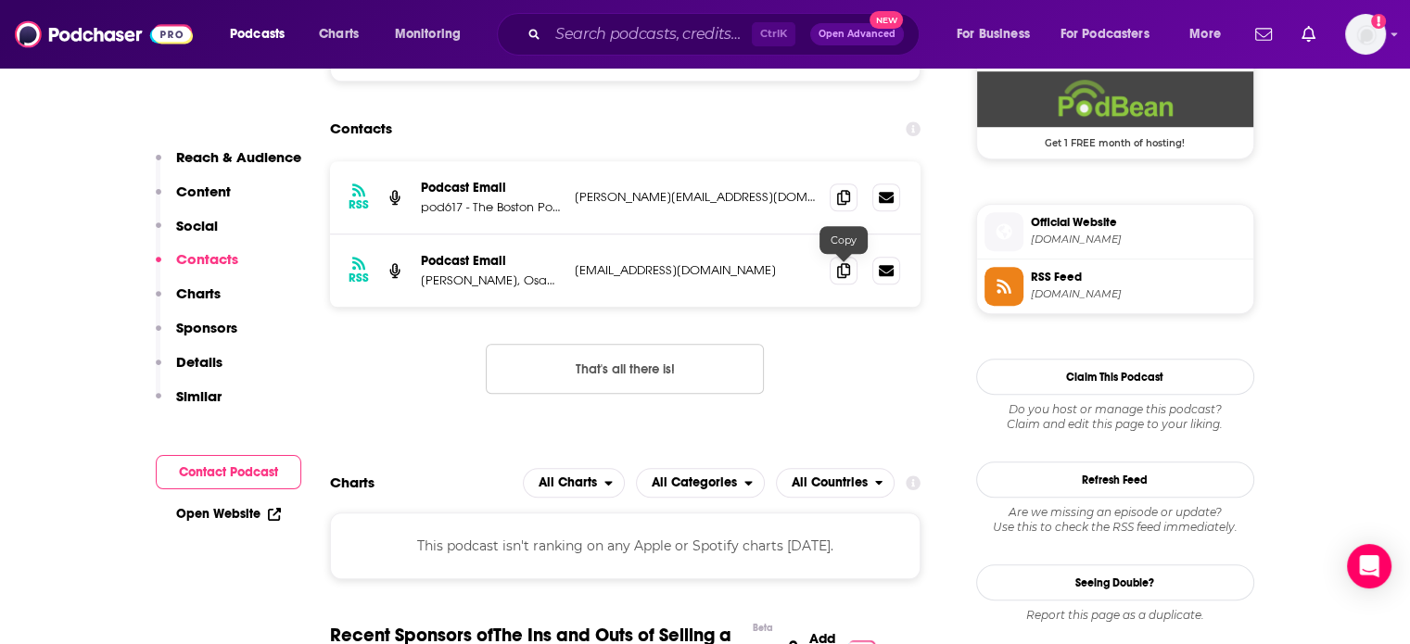
drag, startPoint x: 845, startPoint y: 271, endPoint x: 781, endPoint y: 225, distance: 78.4
click at [845, 271] on icon at bounding box center [843, 270] width 13 height 15
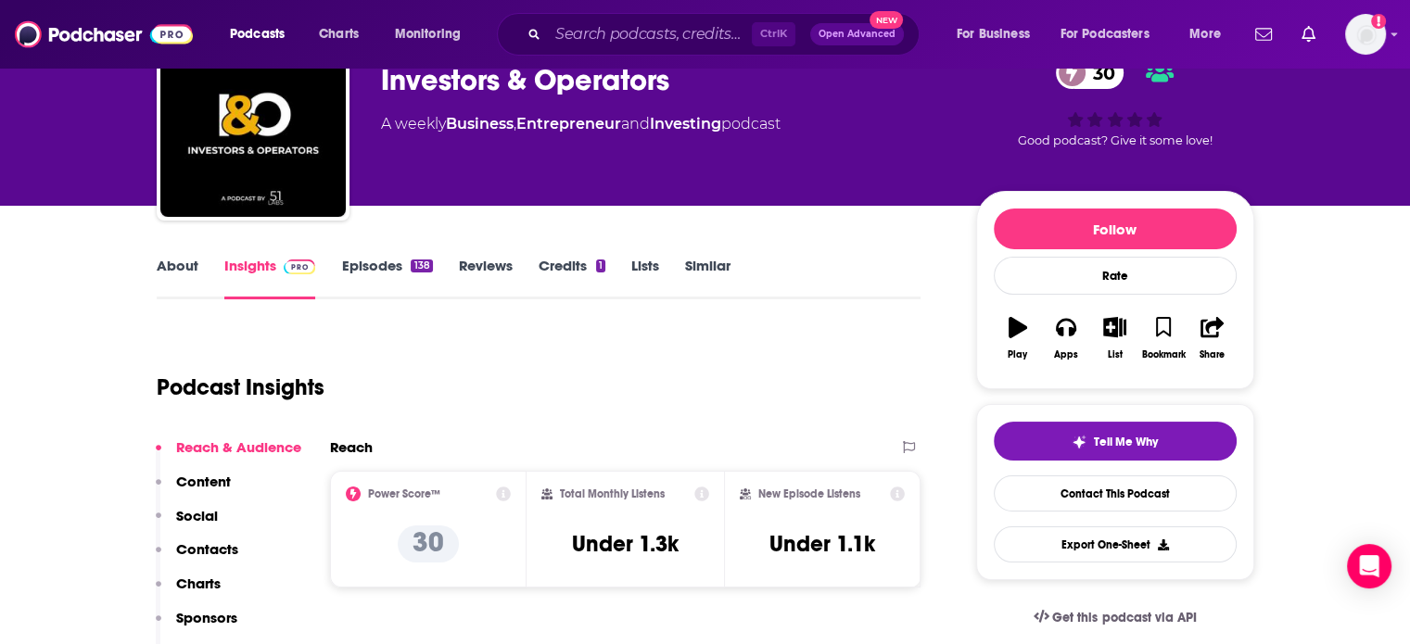
scroll to position [185, 0]
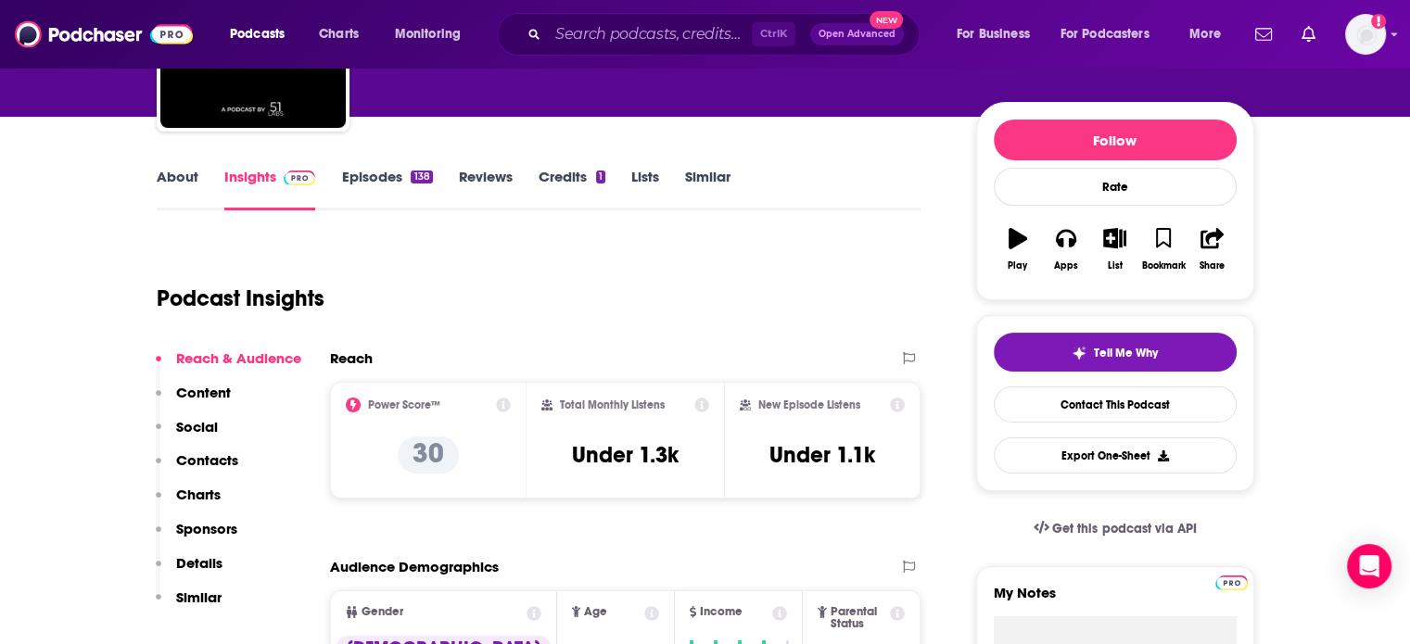
click at [175, 182] on link "About" at bounding box center [178, 189] width 42 height 43
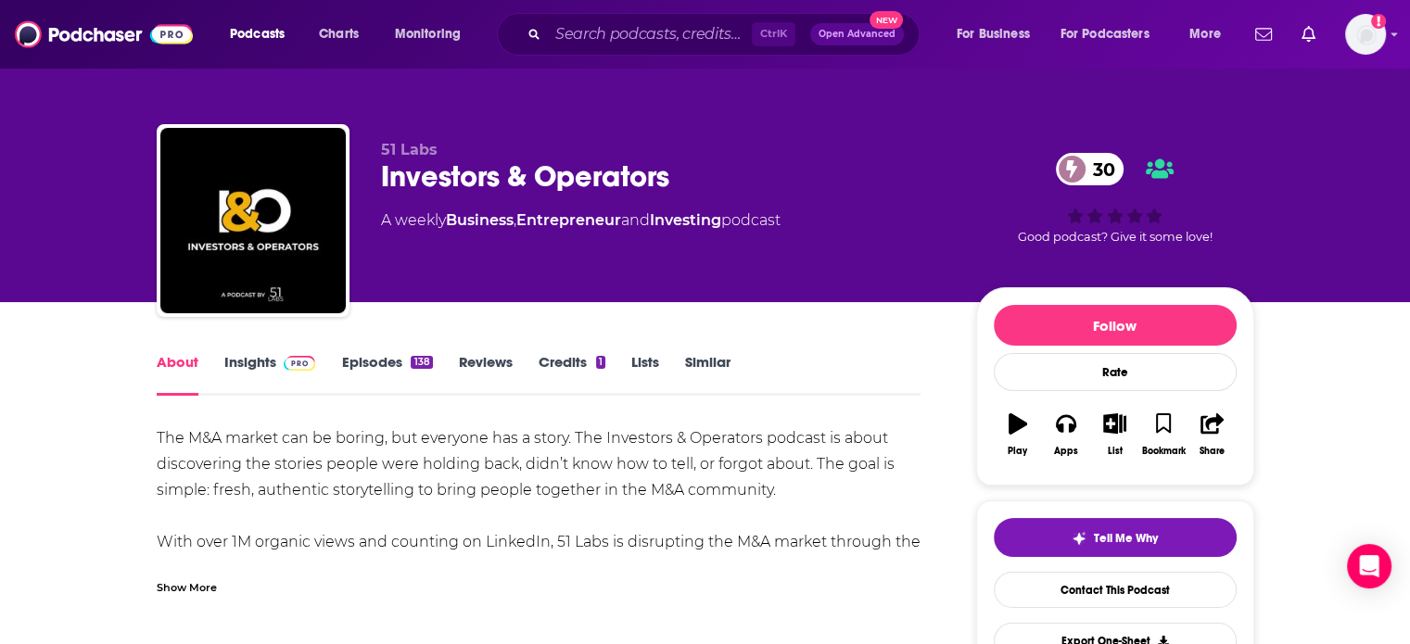
click at [294, 379] on link "Insights" at bounding box center [270, 374] width 92 height 43
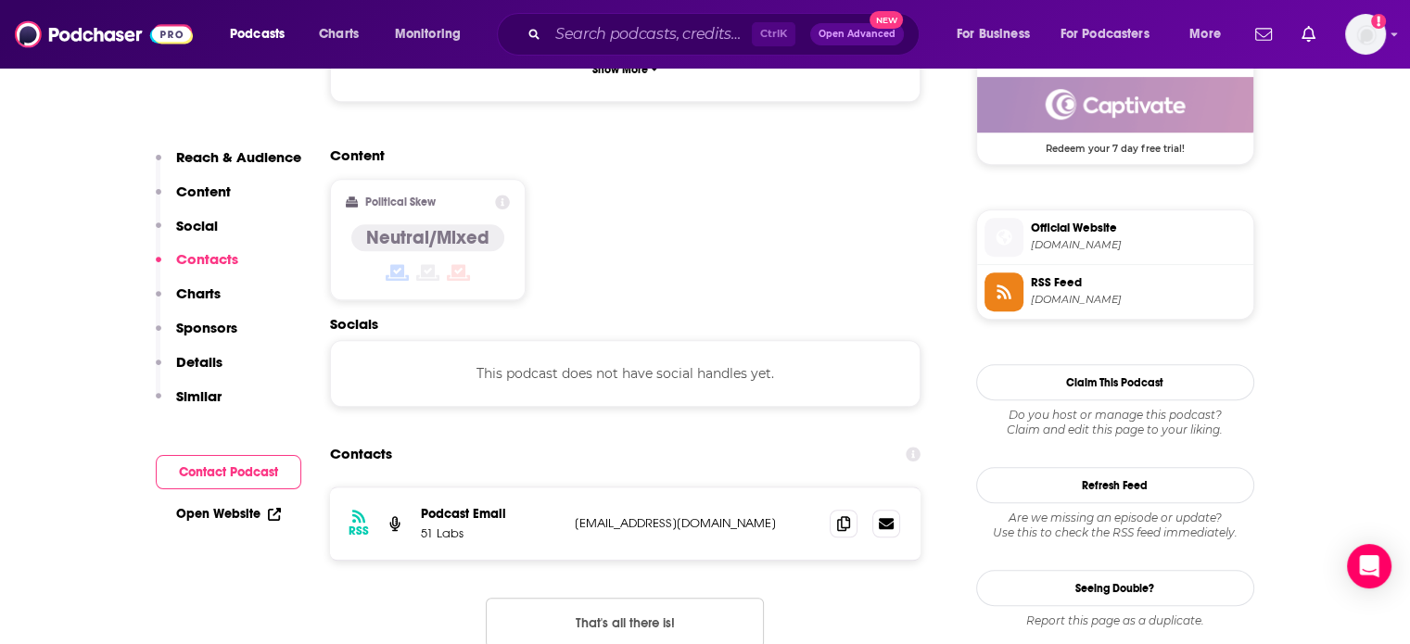
scroll to position [1483, 0]
